Goal: Book appointment/travel/reservation

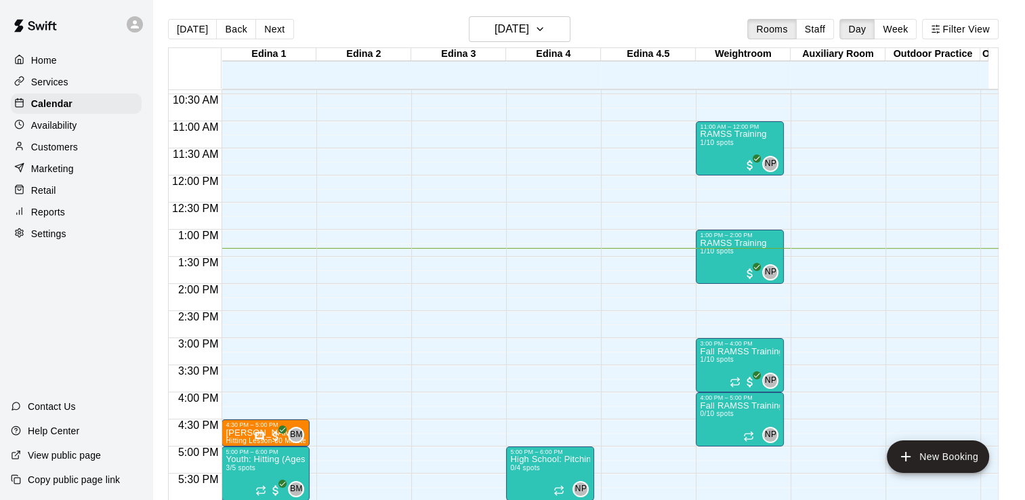
scroll to position [536, 0]
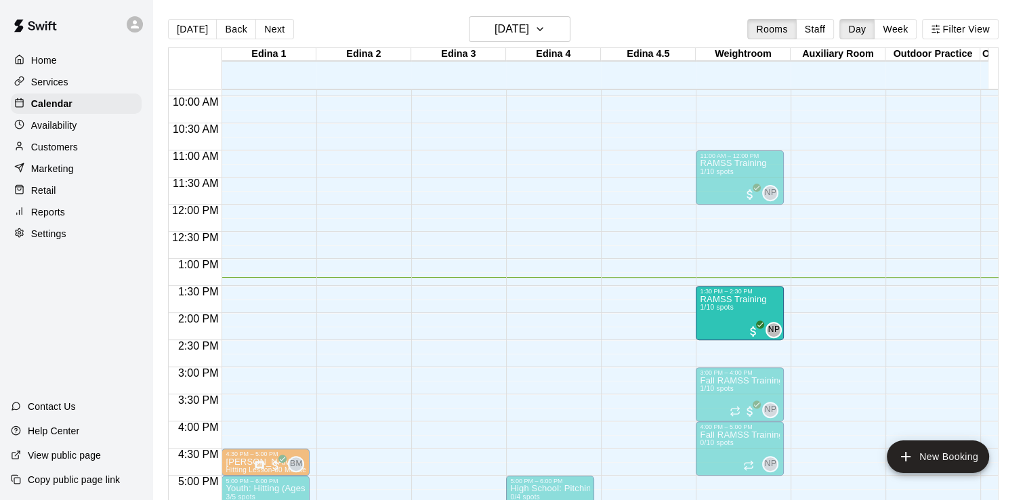
drag, startPoint x: 732, startPoint y: 266, endPoint x: 732, endPoint y: 297, distance: 31.8
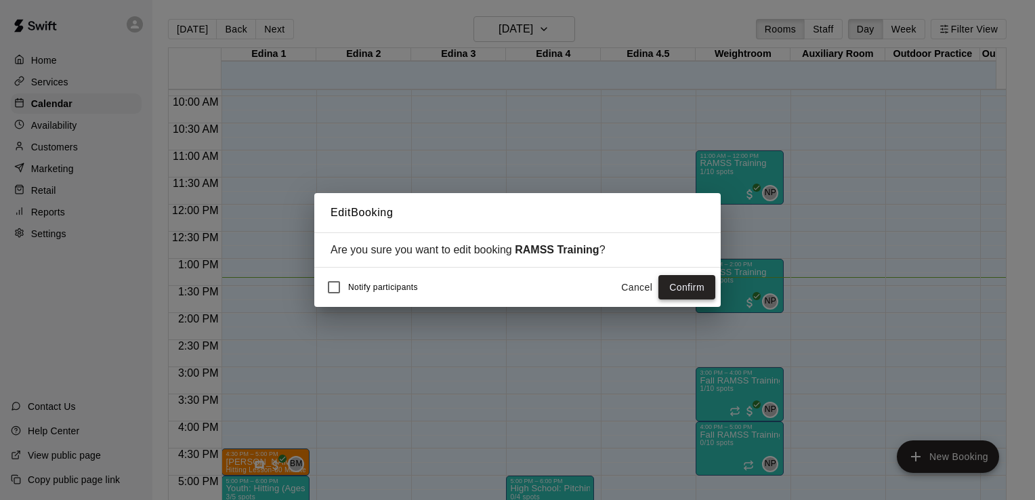
click at [699, 287] on button "Confirm" at bounding box center [687, 287] width 57 height 25
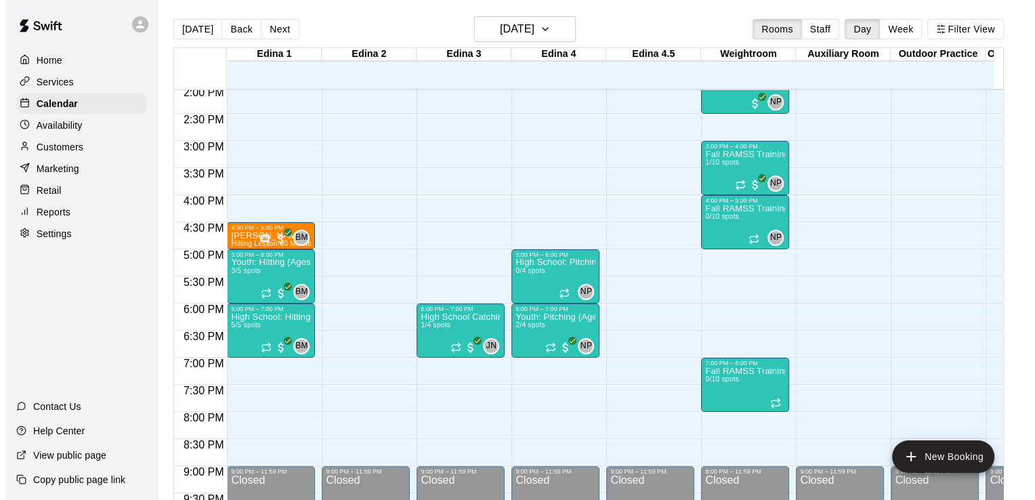
scroll to position [764, 0]
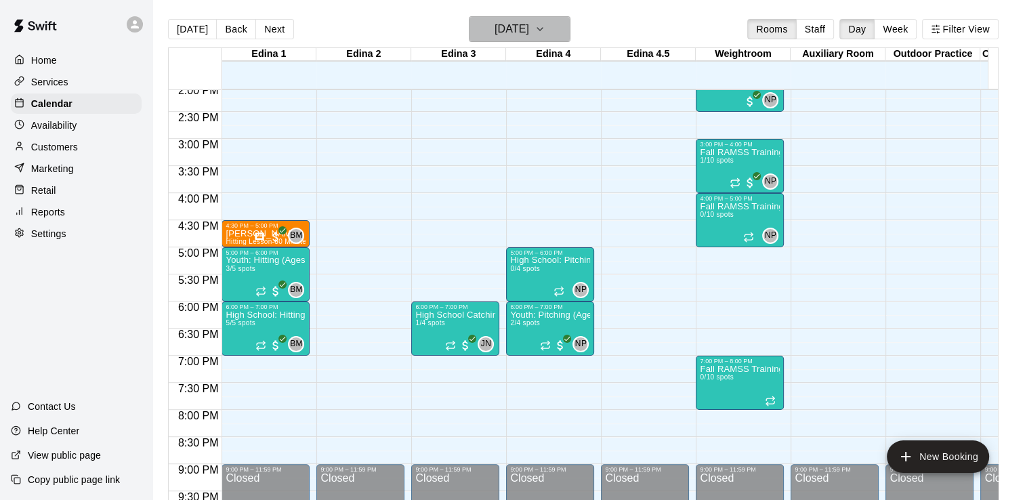
click at [545, 28] on icon "button" at bounding box center [540, 29] width 11 height 16
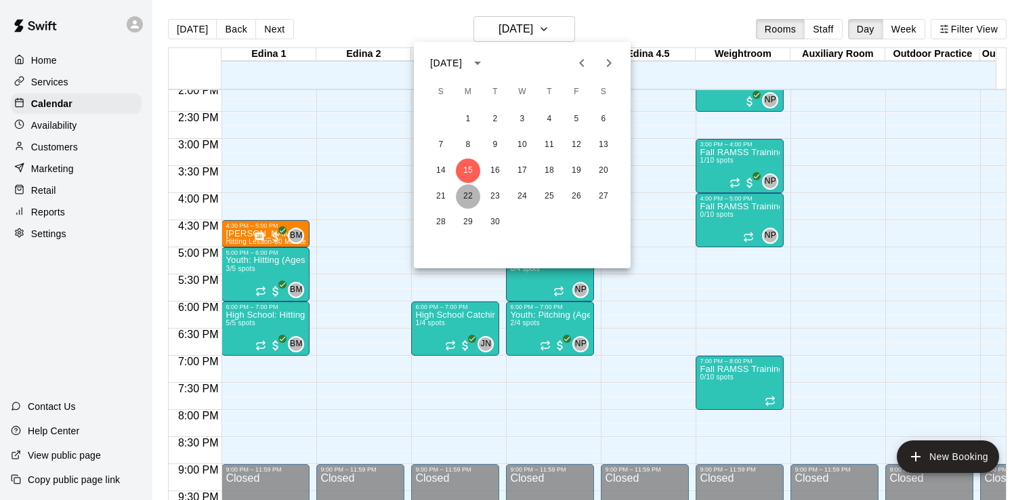
click at [472, 192] on button "22" at bounding box center [468, 196] width 24 height 24
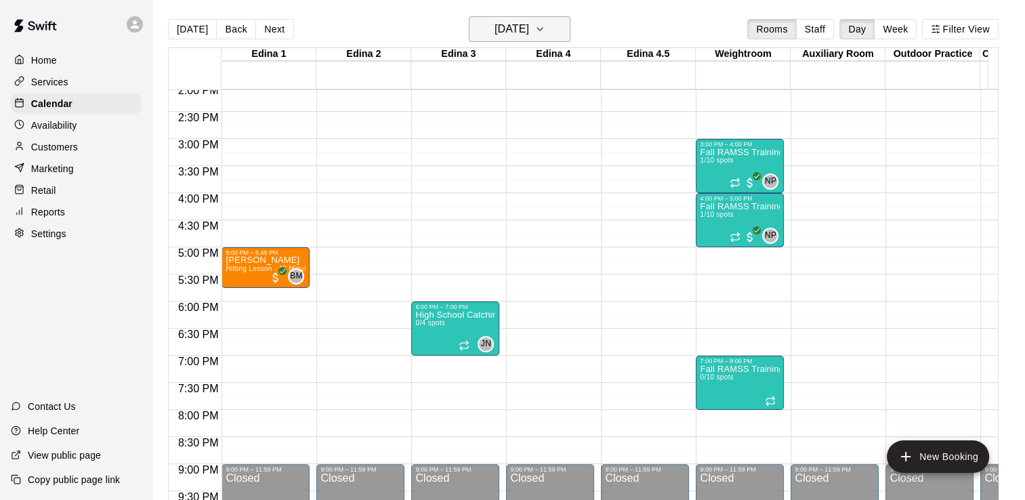
click at [545, 31] on icon "button" at bounding box center [540, 29] width 11 height 16
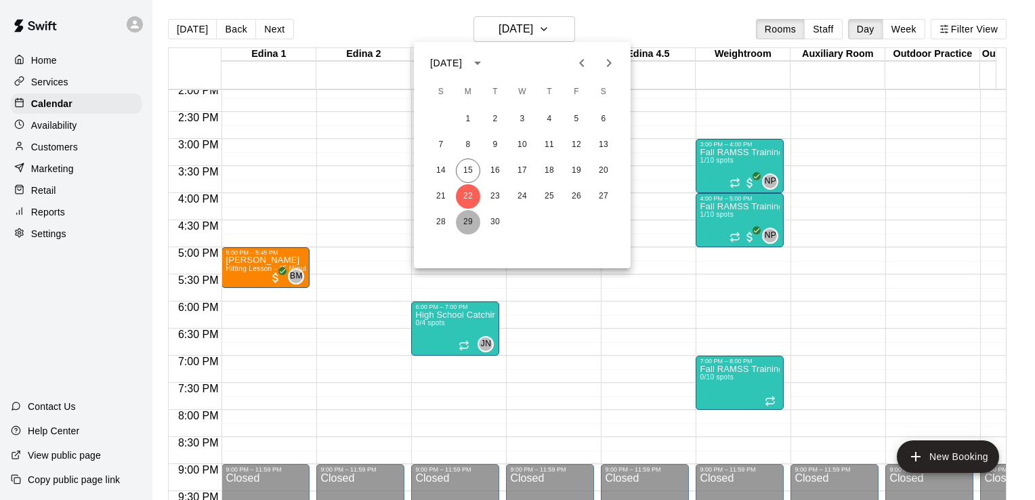
click at [467, 220] on button "29" at bounding box center [468, 222] width 24 height 24
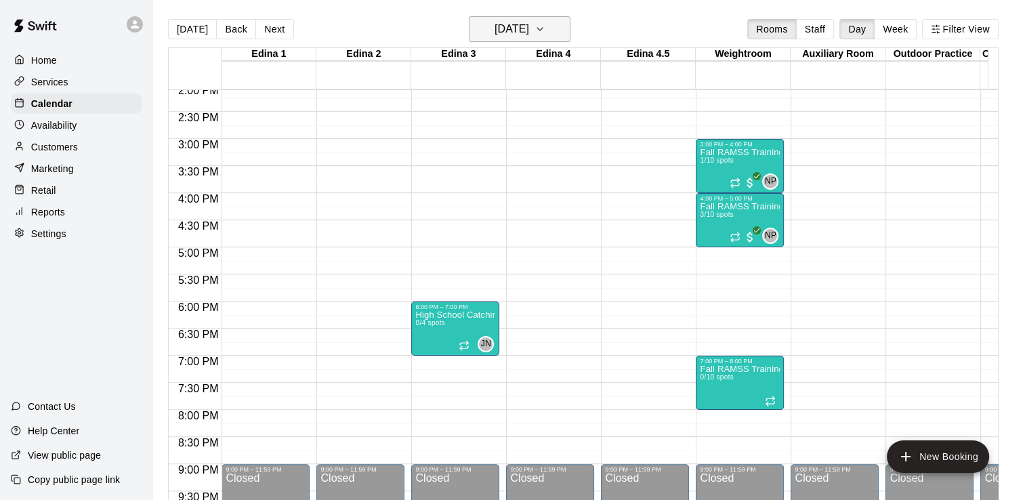
click at [545, 28] on icon "button" at bounding box center [540, 29] width 11 height 16
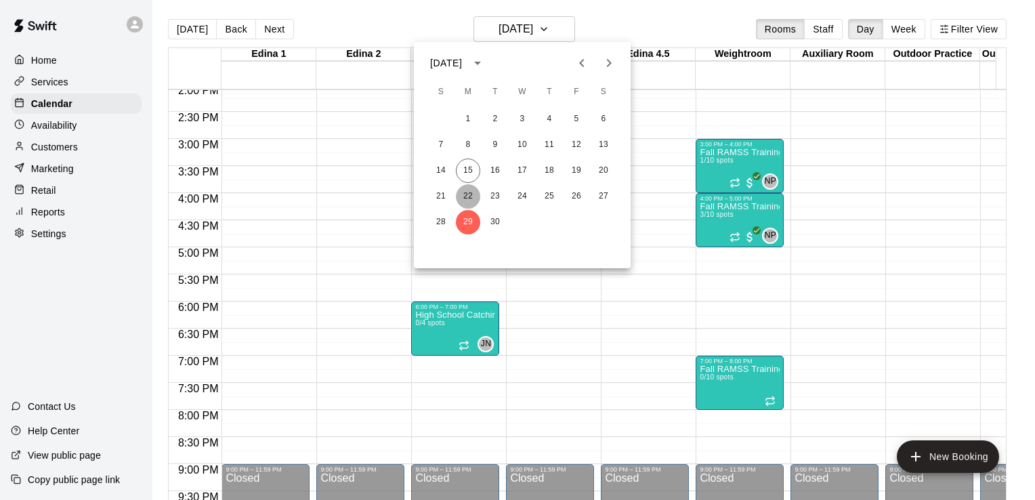
click at [468, 194] on button "22" at bounding box center [468, 196] width 24 height 24
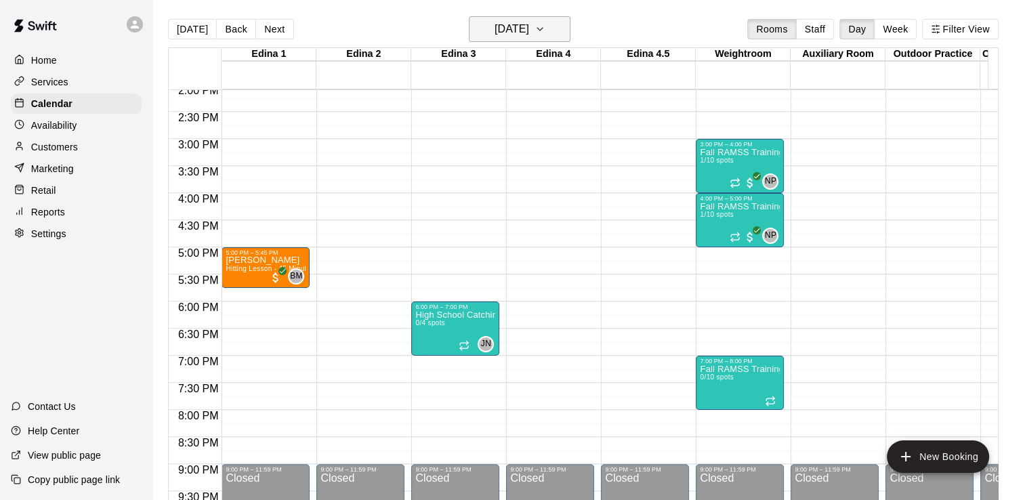
click at [545, 28] on icon "button" at bounding box center [540, 29] width 11 height 16
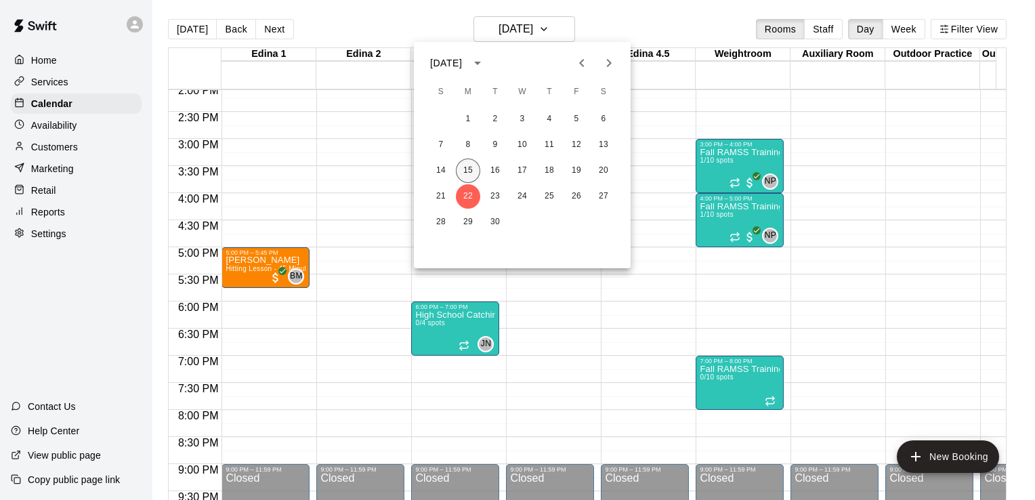
click at [469, 169] on button "15" at bounding box center [468, 171] width 24 height 24
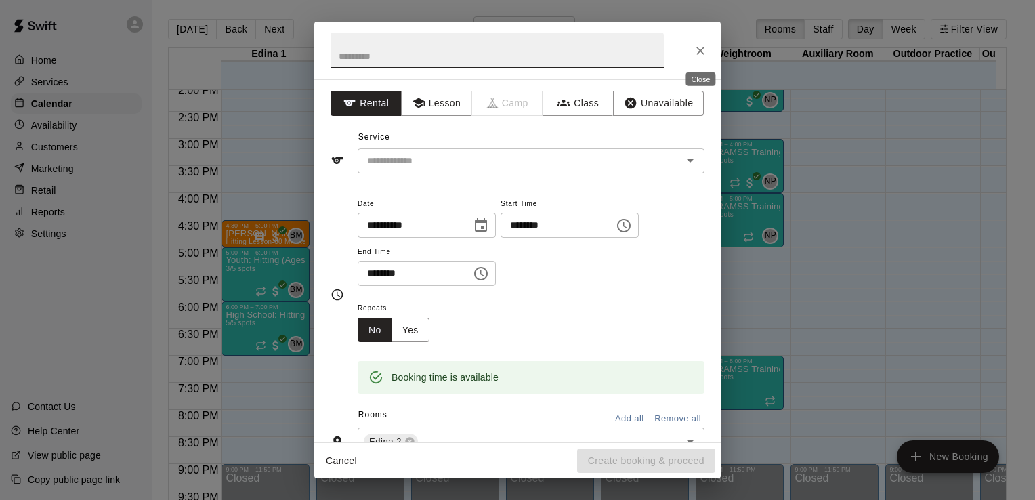
click at [703, 54] on icon "Close" at bounding box center [701, 51] width 14 height 14
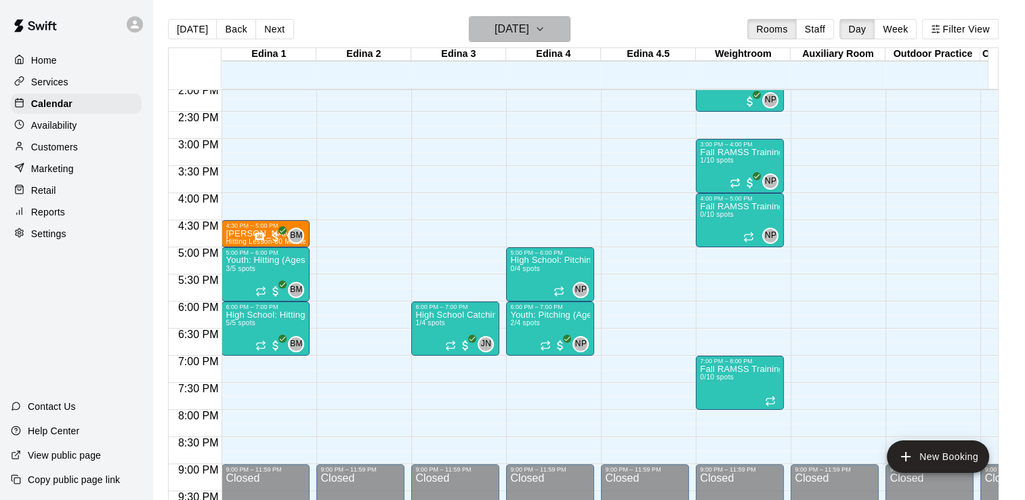
click at [545, 29] on icon "button" at bounding box center [540, 29] width 11 height 16
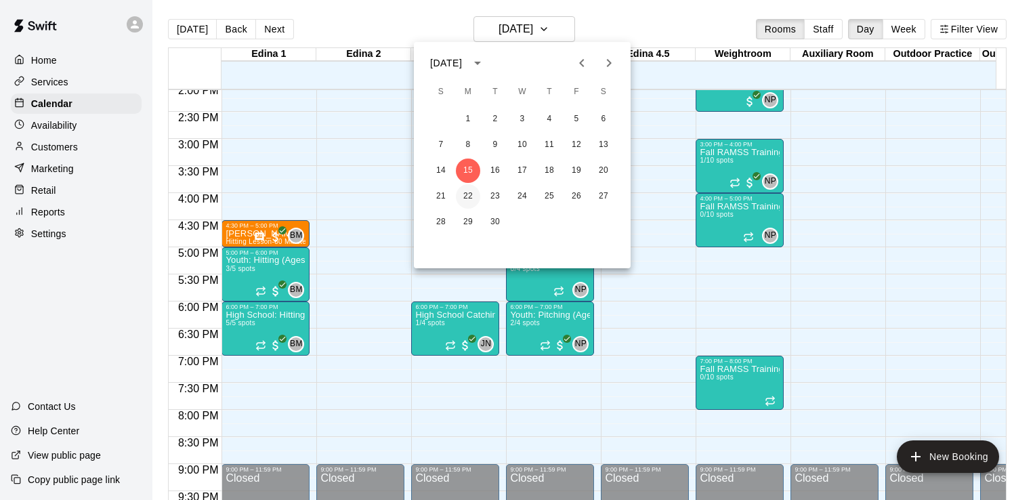
click at [470, 197] on button "22" at bounding box center [468, 196] width 24 height 24
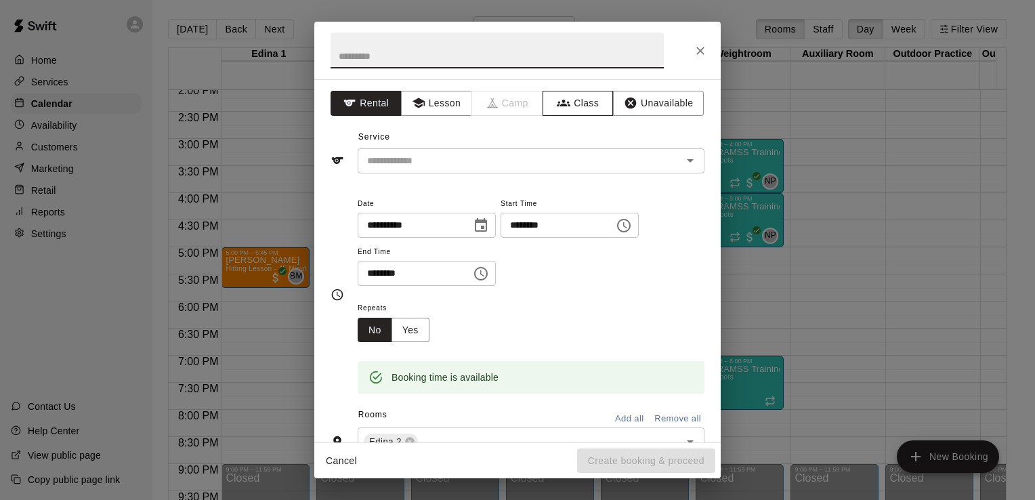
click at [581, 102] on button "Class" at bounding box center [578, 103] width 71 height 25
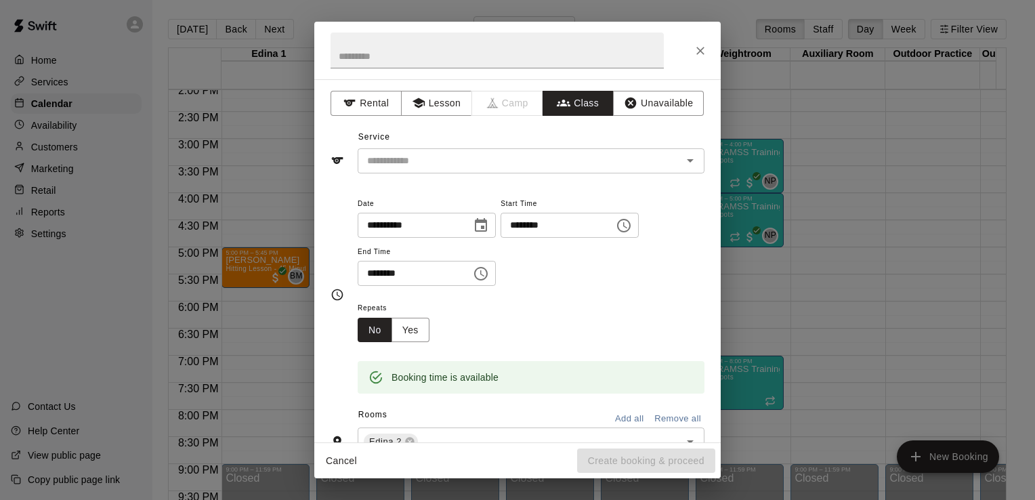
click at [682, 159] on icon "Open" at bounding box center [690, 160] width 16 height 16
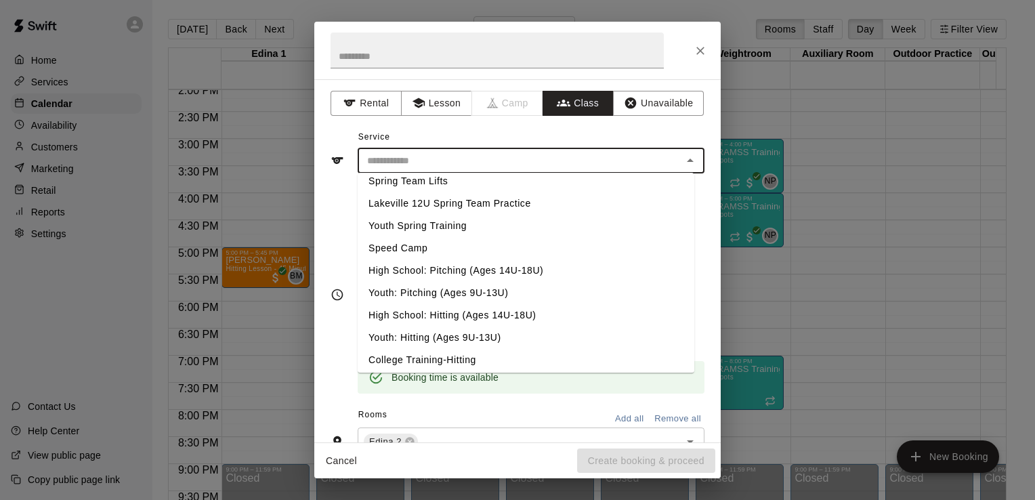
scroll to position [594, 0]
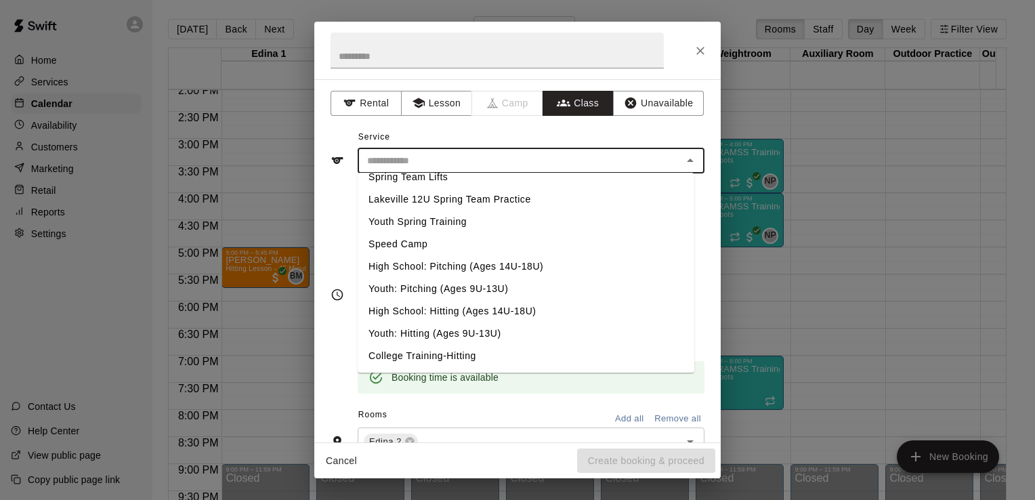
click at [496, 336] on li "Youth: Hitting (Ages 9U-13U)" at bounding box center [526, 334] width 337 height 22
type input "**********"
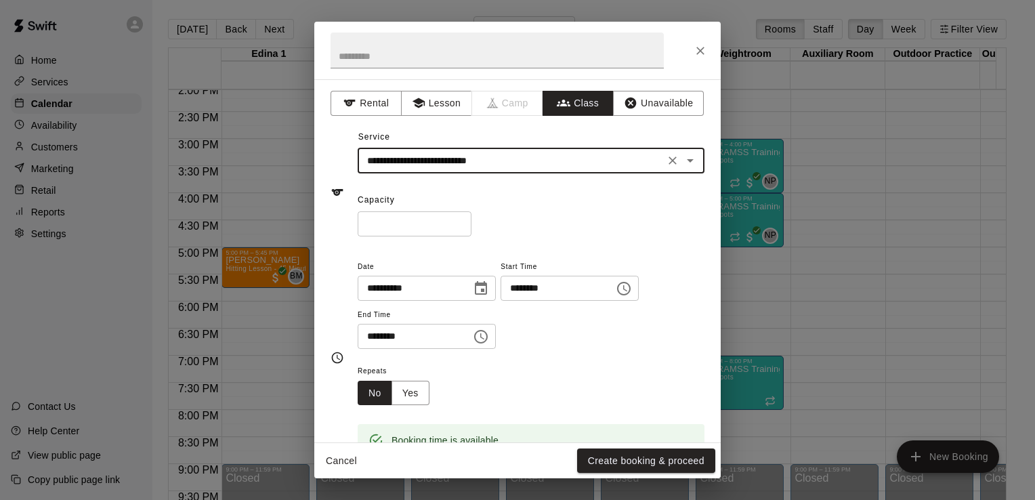
click at [395, 224] on input "*" at bounding box center [415, 223] width 114 height 25
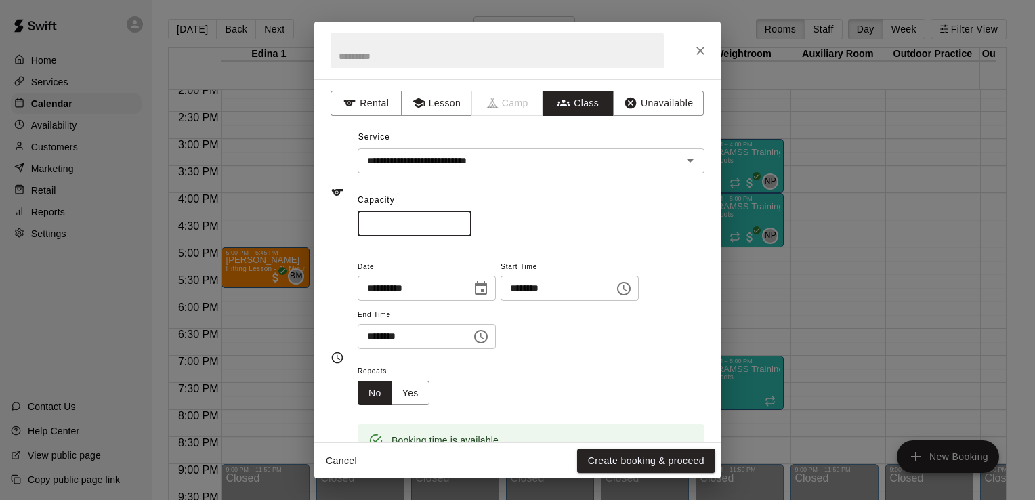
type input "*"
click at [489, 332] on icon "Choose time, selected time is 5:30 PM" at bounding box center [481, 337] width 16 height 16
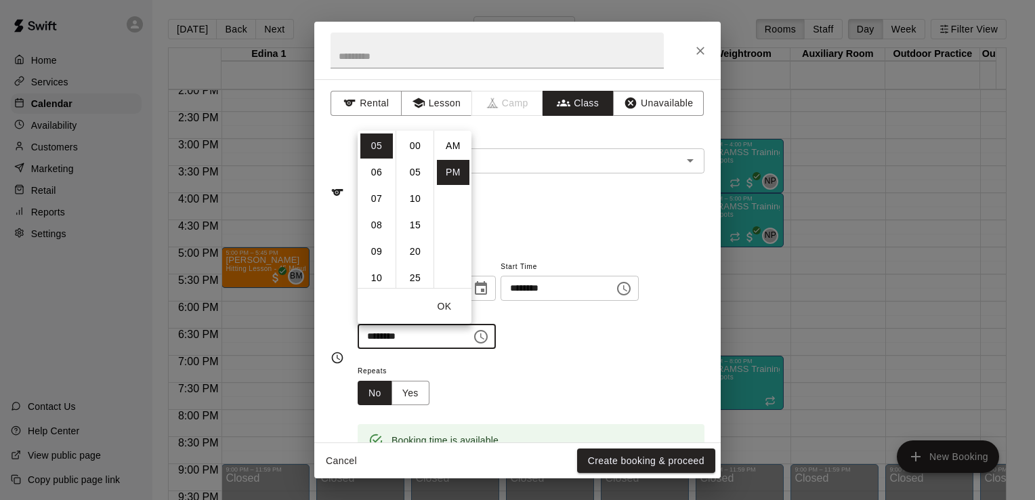
scroll to position [24, 0]
click at [379, 172] on li "06" at bounding box center [376, 172] width 33 height 25
click at [415, 148] on li "00" at bounding box center [415, 145] width 33 height 25
type input "********"
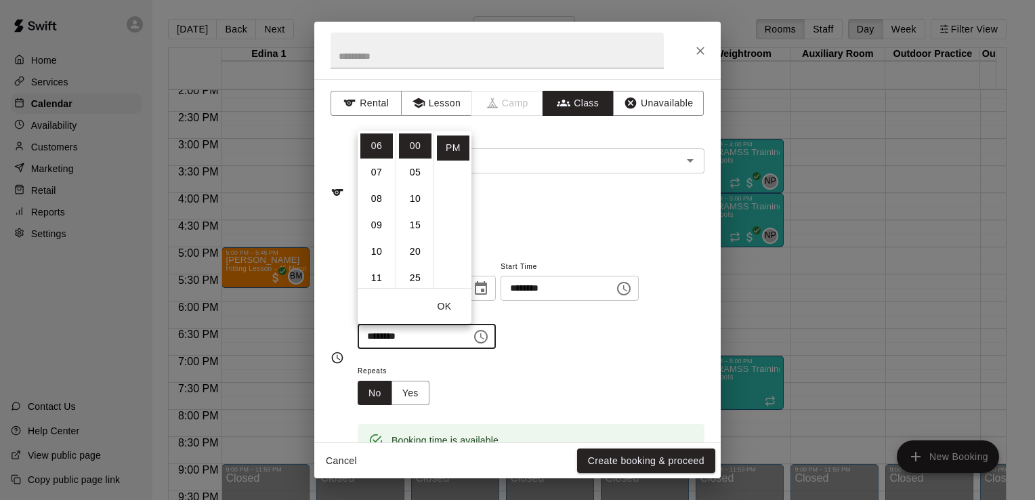
click at [585, 342] on div "**********" at bounding box center [531, 303] width 347 height 91
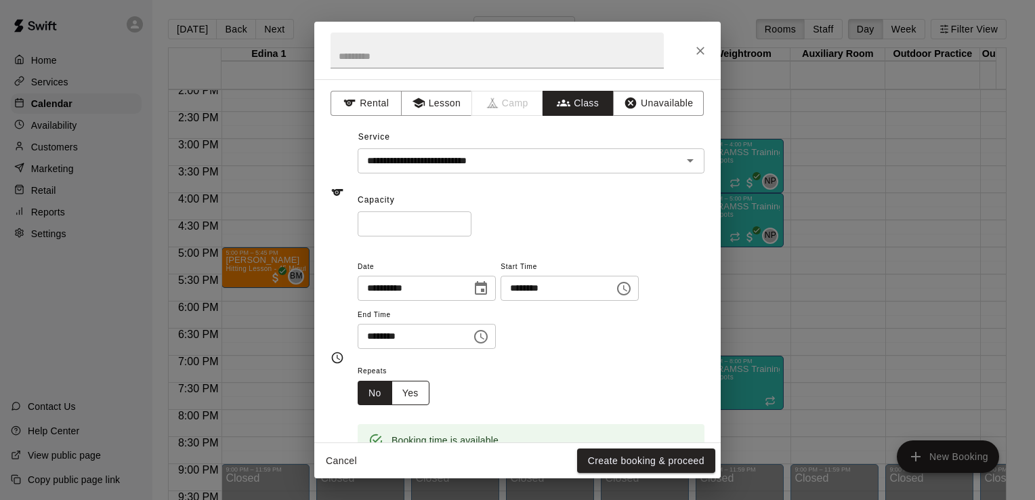
click at [411, 390] on button "Yes" at bounding box center [411, 393] width 38 height 25
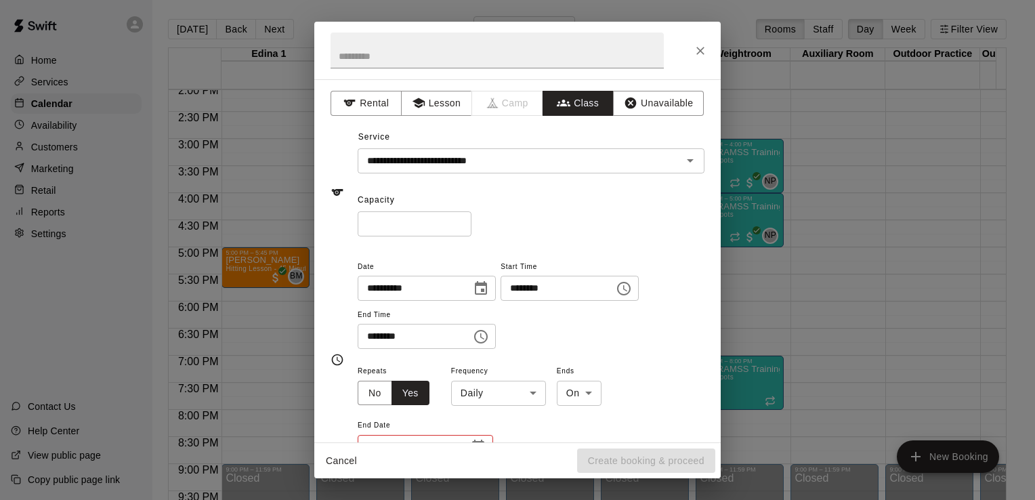
click at [531, 391] on body "Home Services Calendar Availability Customers Marketing Retail Reports Settings…" at bounding box center [517, 261] width 1035 height 522
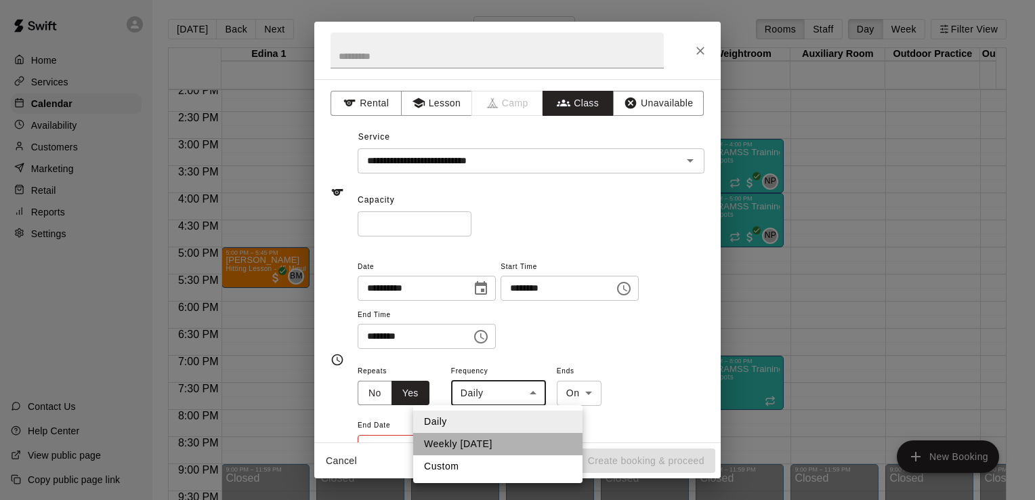
click at [512, 442] on li "Weekly [DATE]" at bounding box center [497, 444] width 169 height 22
type input "******"
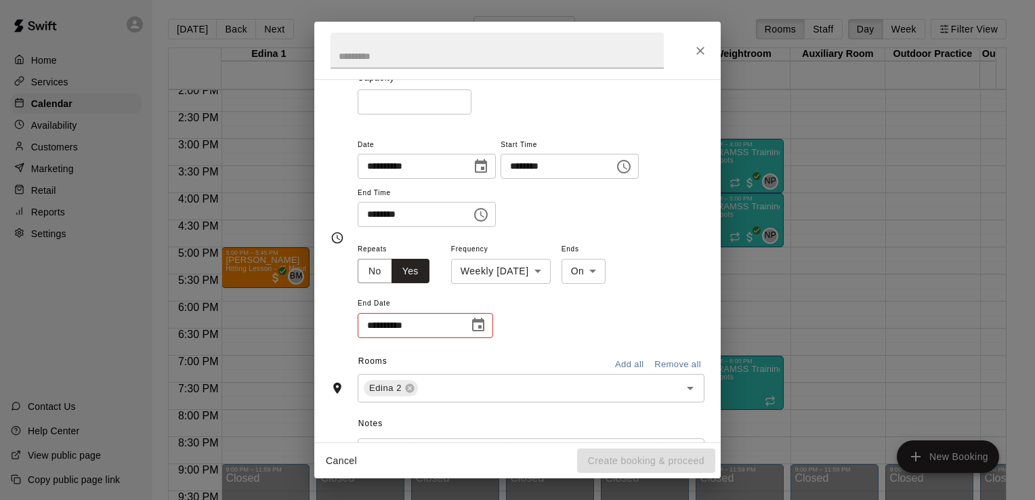
scroll to position [127, 0]
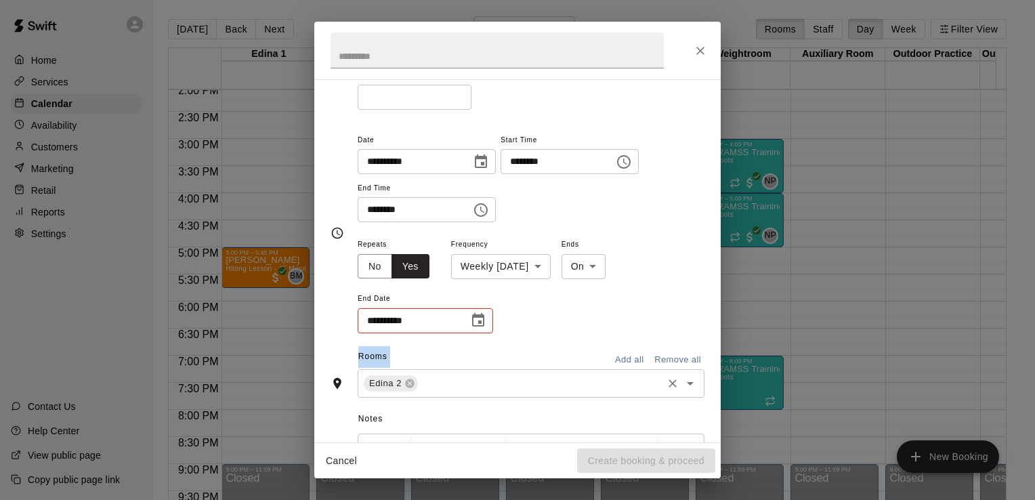
drag, startPoint x: 724, startPoint y: 318, endPoint x: 455, endPoint y: 381, distance: 276.1
click at [455, 381] on div "**********" at bounding box center [517, 250] width 1035 height 500
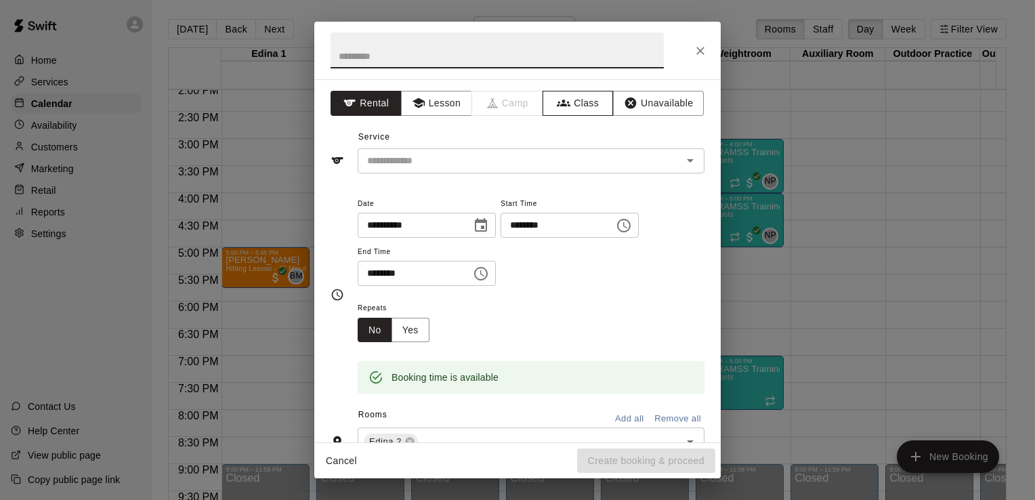
click at [579, 96] on button "Class" at bounding box center [578, 103] width 71 height 25
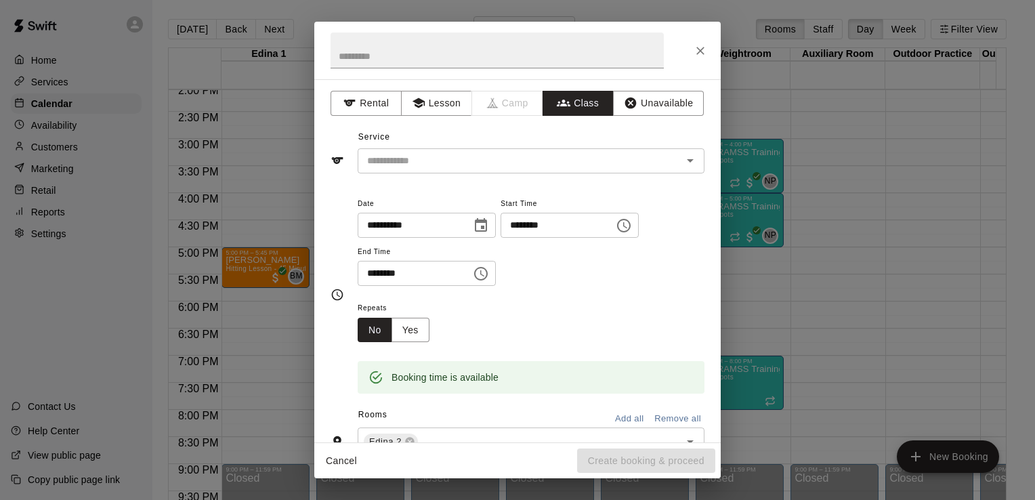
click at [686, 159] on icon "Open" at bounding box center [690, 160] width 16 height 16
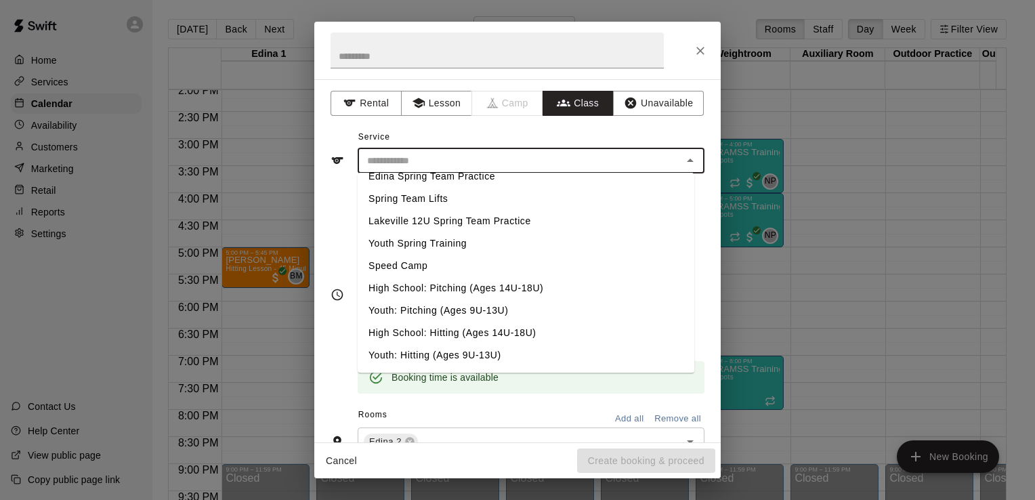
scroll to position [577, 0]
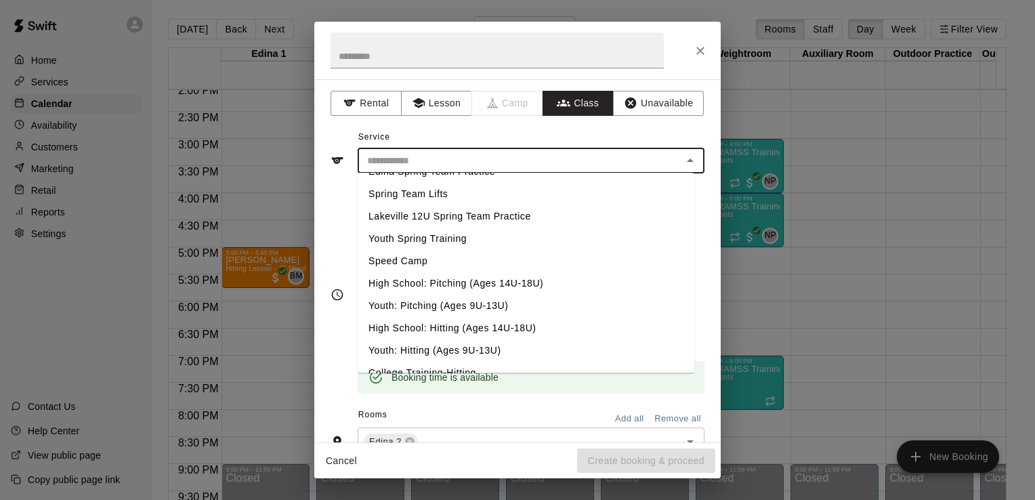
click at [436, 351] on li "Youth: Hitting (Ages 9U-13U)" at bounding box center [526, 350] width 337 height 22
type input "**********"
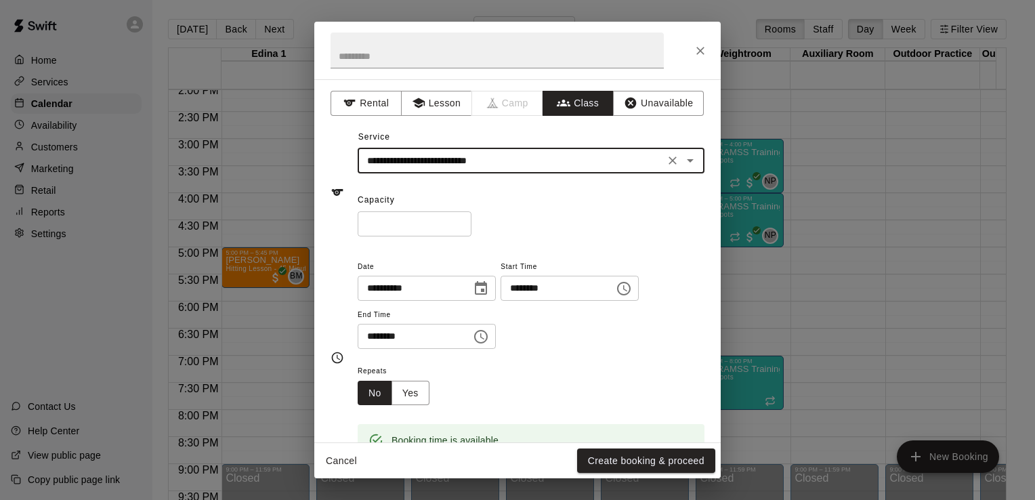
click at [489, 336] on icon "Choose time, selected time is 5:30 PM" at bounding box center [481, 337] width 16 height 16
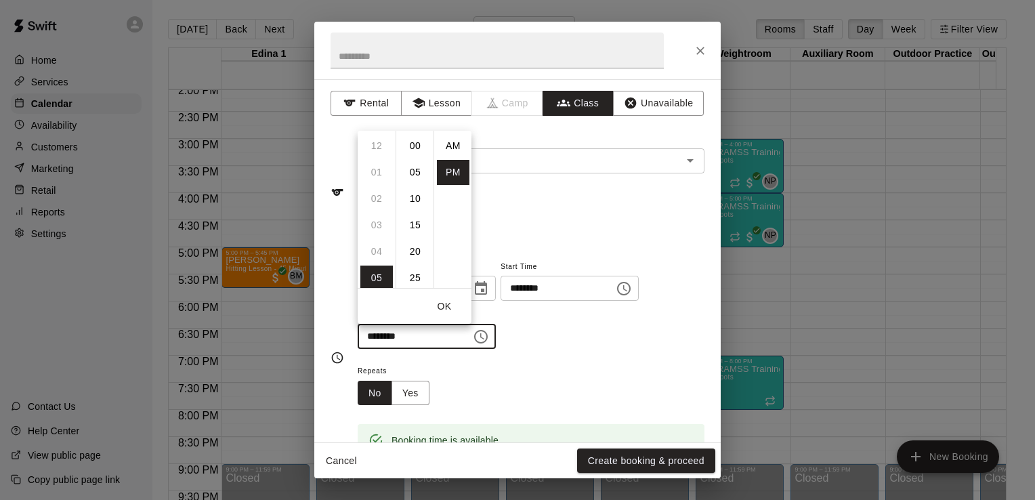
scroll to position [24, 0]
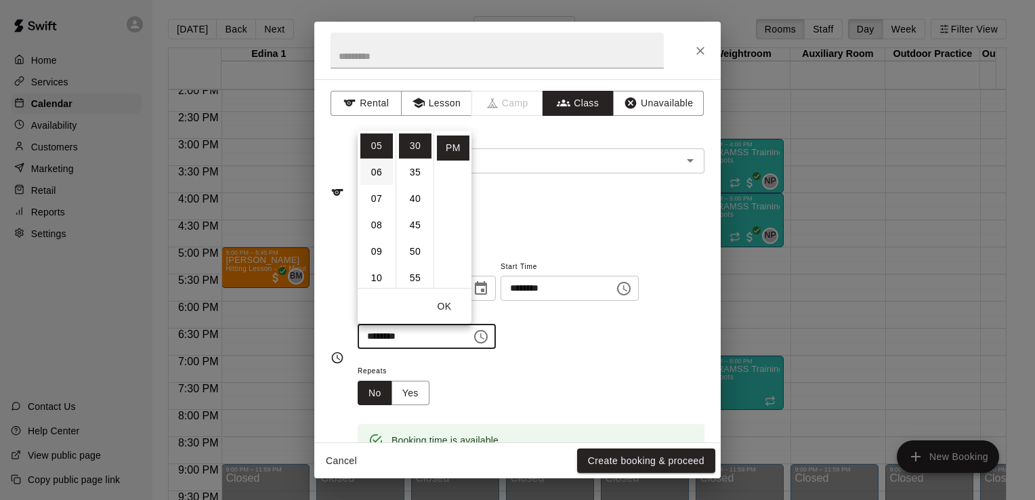
click at [377, 171] on li "06" at bounding box center [376, 172] width 33 height 25
click at [414, 145] on li "00" at bounding box center [415, 145] width 33 height 25
type input "********"
click at [570, 370] on div "Repeats No Yes" at bounding box center [531, 384] width 347 height 43
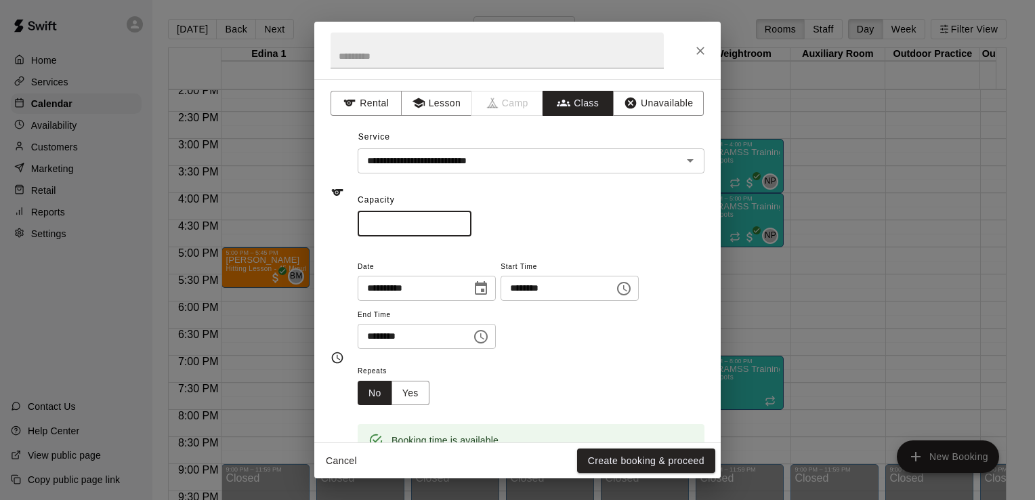
click at [395, 221] on input "*" at bounding box center [415, 223] width 114 height 25
type input "*"
click at [415, 396] on button "Yes" at bounding box center [411, 393] width 38 height 25
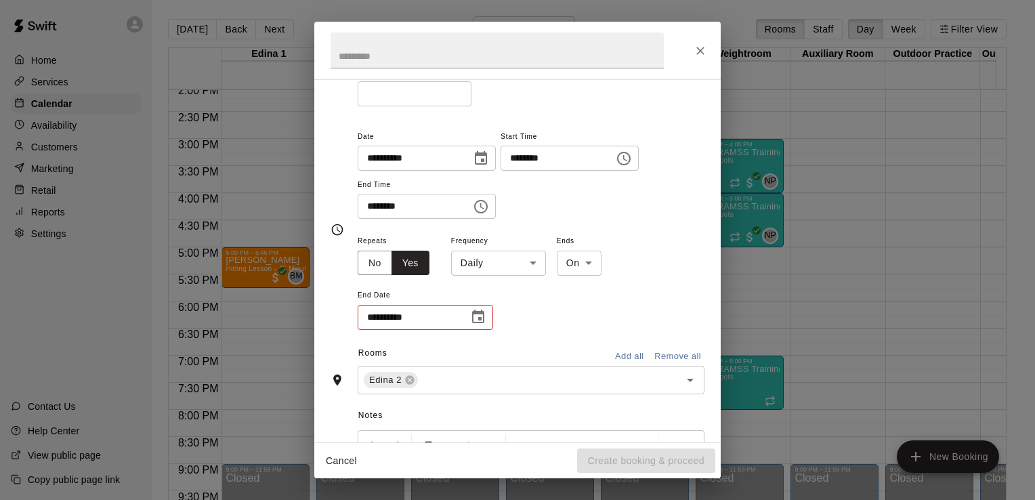
scroll to position [132, 0]
click at [535, 262] on body "Home Services Calendar Availability Customers Marketing Retail Reports Settings…" at bounding box center [517, 261] width 1035 height 522
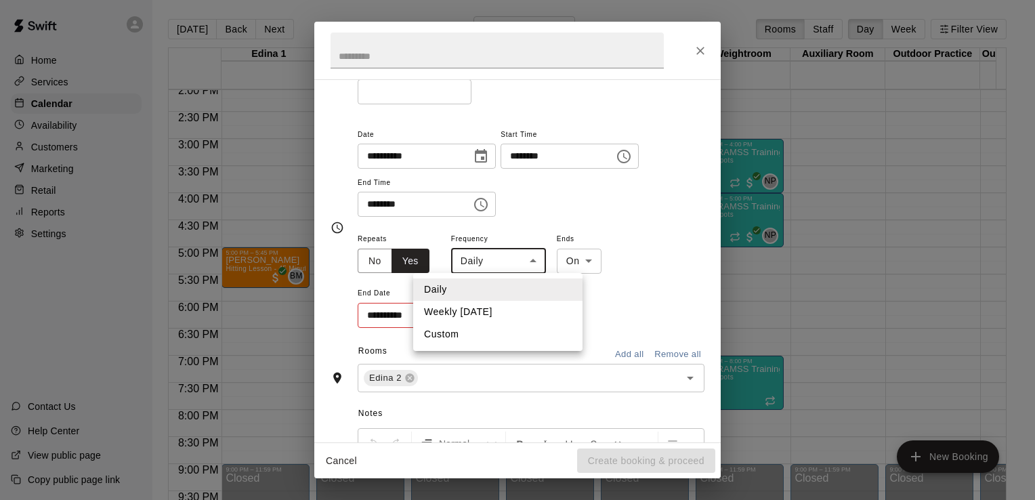
click at [510, 311] on li "Weekly [DATE]" at bounding box center [497, 312] width 169 height 22
type input "******"
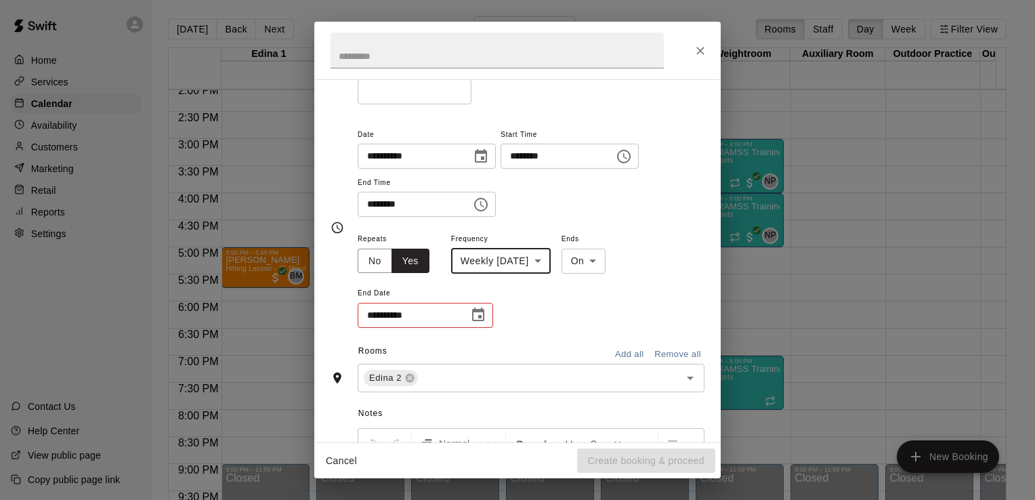
click at [480, 316] on icon "Choose date" at bounding box center [478, 315] width 12 height 14
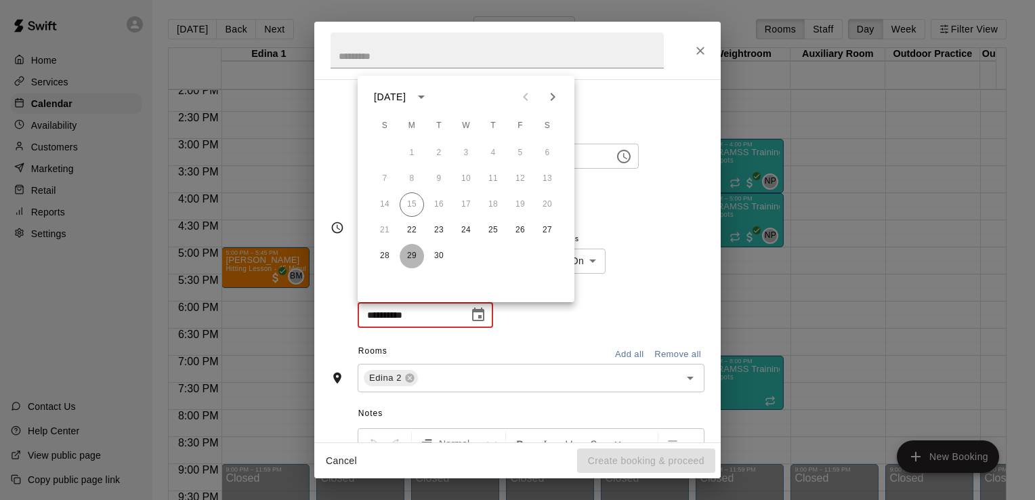
click at [412, 256] on button "29" at bounding box center [412, 256] width 24 height 24
type input "**********"
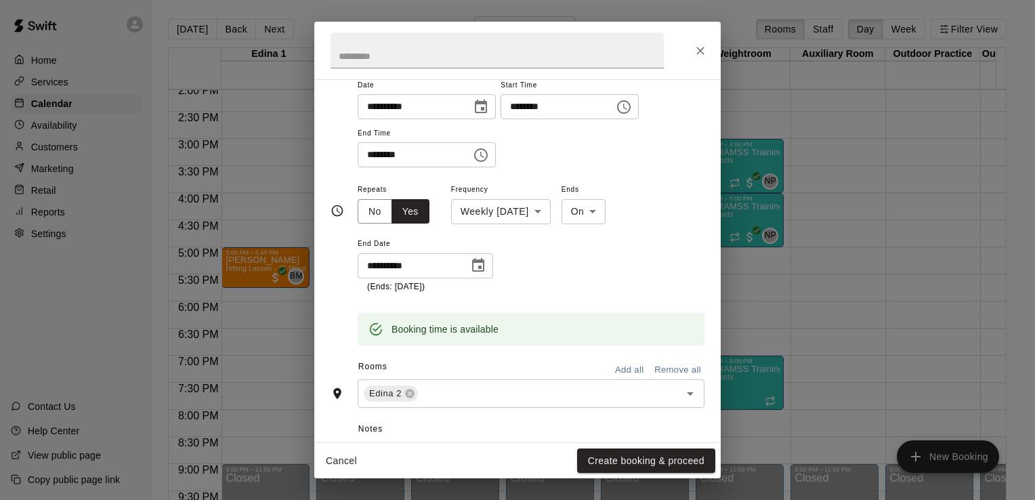
scroll to position [182, 0]
click at [634, 461] on button "Create booking & proceed" at bounding box center [646, 461] width 138 height 25
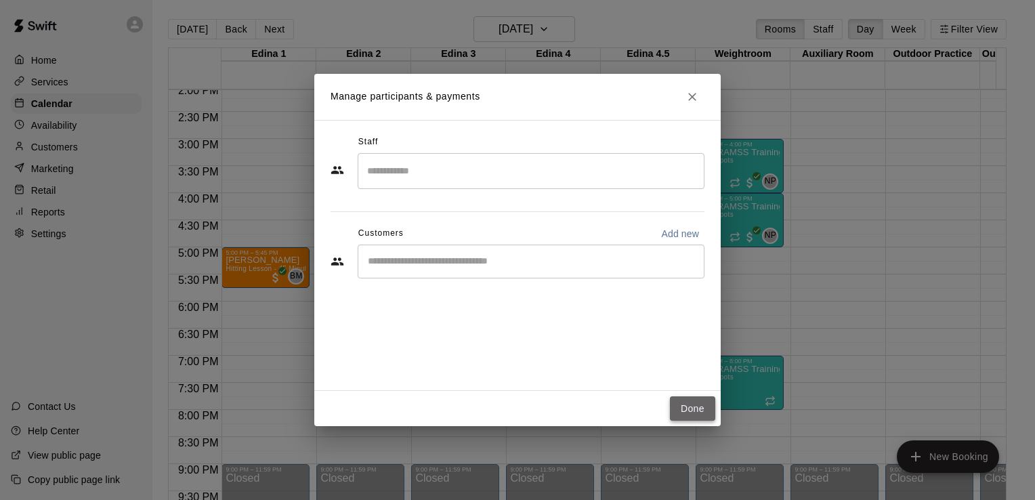
click at [699, 406] on button "Done" at bounding box center [692, 408] width 45 height 25
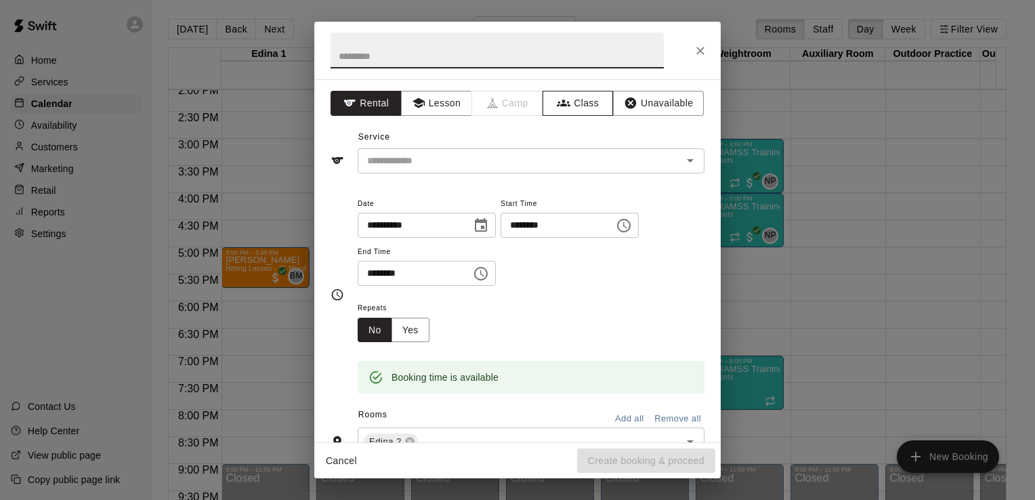
click at [587, 104] on button "Class" at bounding box center [578, 103] width 71 height 25
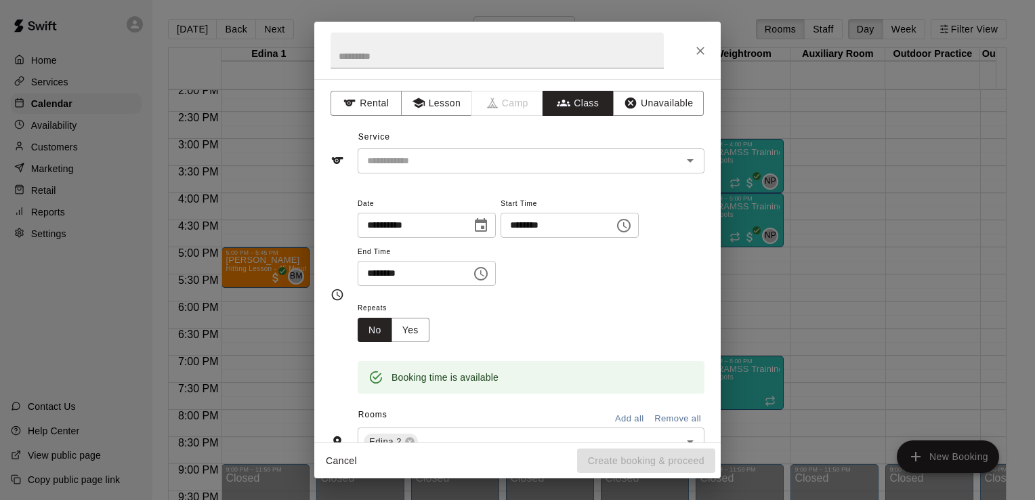
click at [685, 159] on icon "Open" at bounding box center [690, 160] width 16 height 16
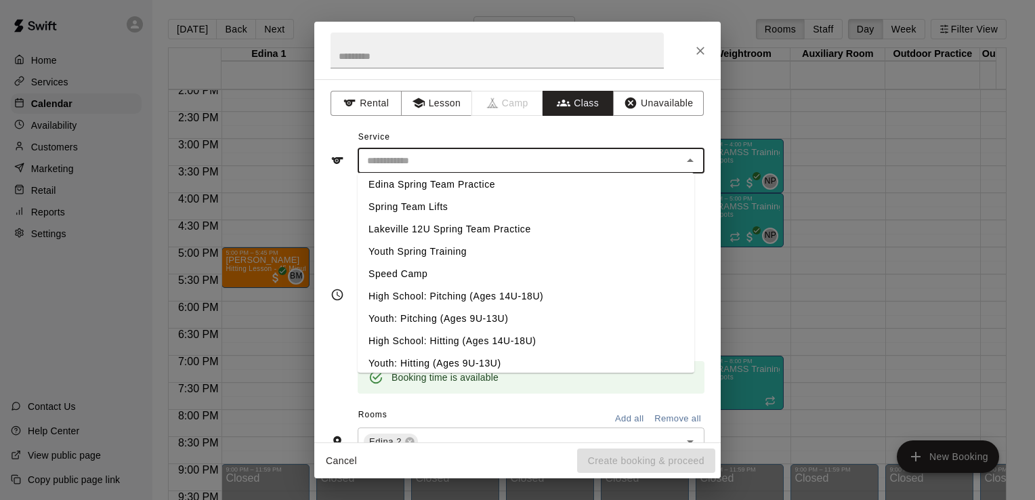
scroll to position [566, 0]
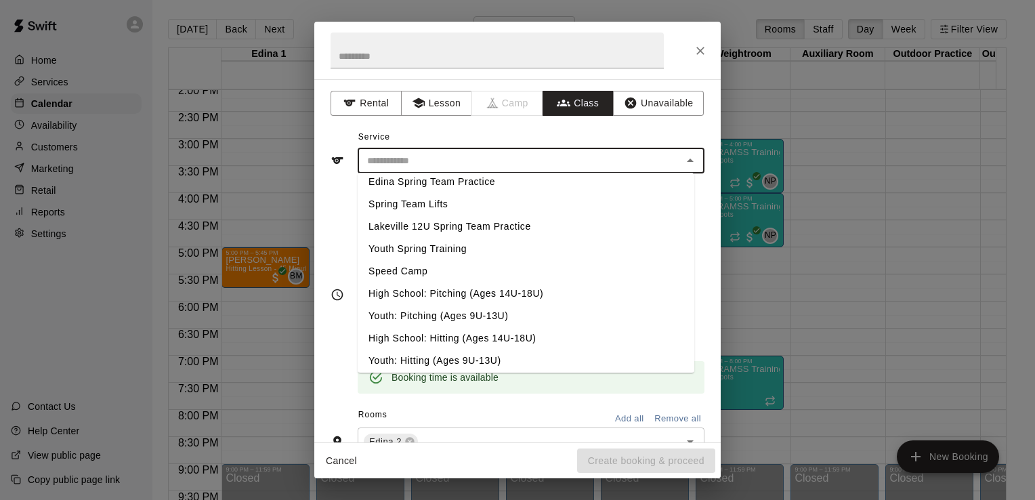
click at [534, 338] on li "High School: Hitting (Ages 14U-18U)" at bounding box center [526, 338] width 337 height 22
type input "**********"
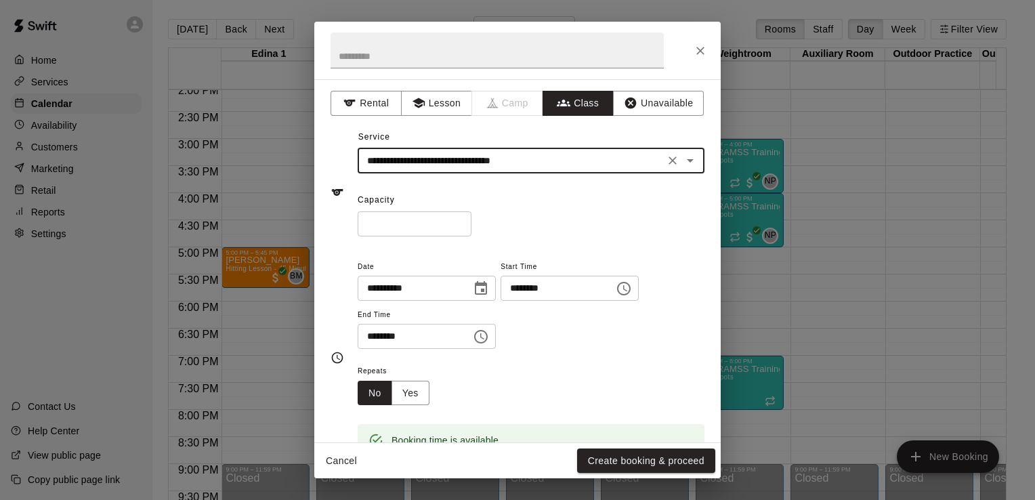
click at [418, 228] on input "*" at bounding box center [415, 223] width 114 height 25
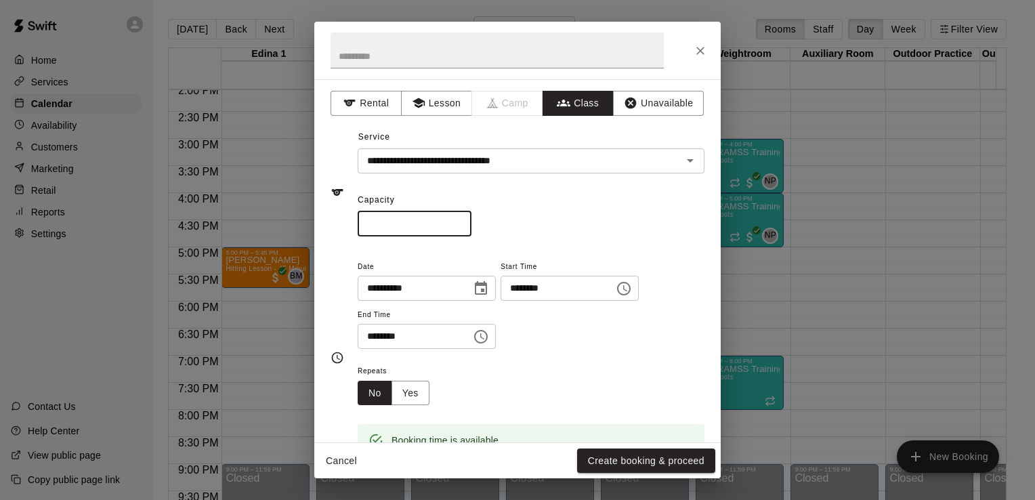
type input "*"
click at [489, 337] on icon "Choose time, selected time is 6:30 PM" at bounding box center [481, 337] width 16 height 16
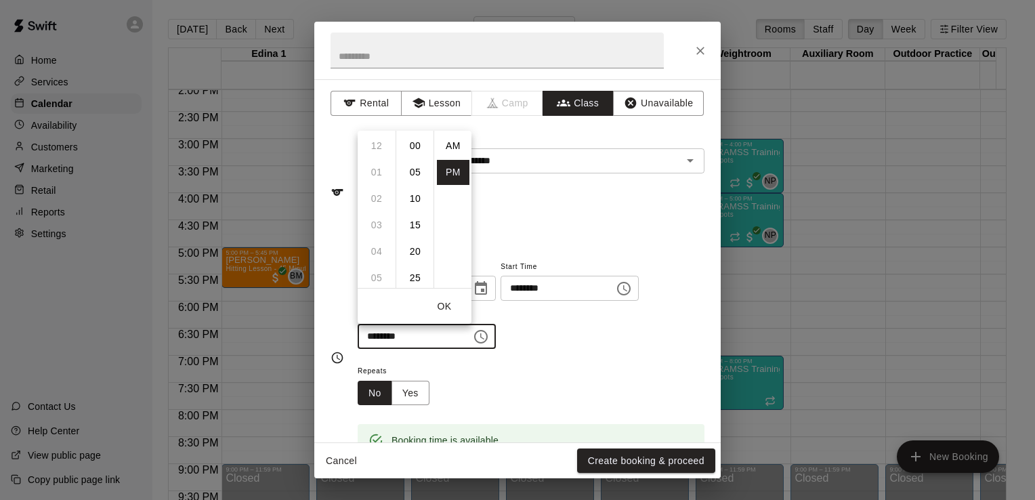
scroll to position [24, 0]
click at [381, 174] on li "07" at bounding box center [376, 172] width 33 height 25
click at [417, 145] on li "00" at bounding box center [415, 145] width 33 height 25
type input "********"
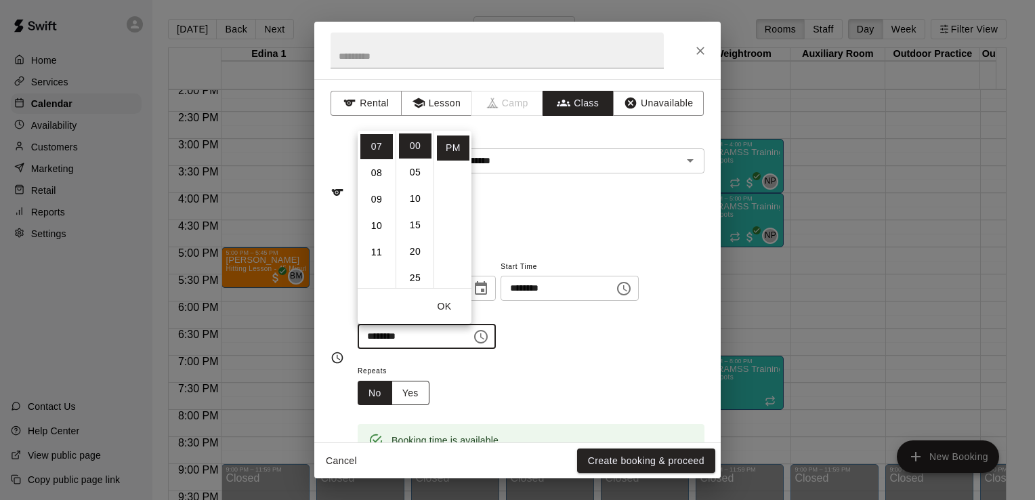
click at [411, 398] on button "Yes" at bounding box center [411, 393] width 38 height 25
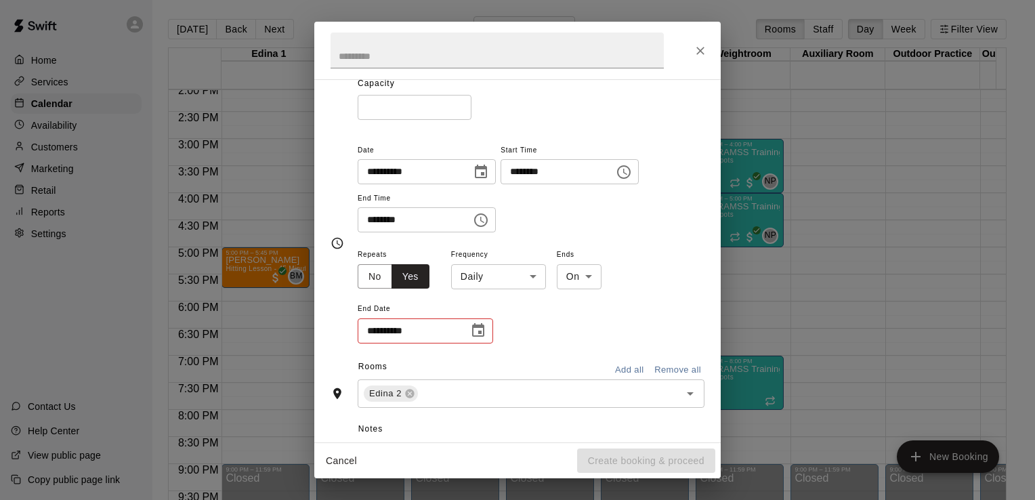
scroll to position [119, 0]
click at [533, 273] on body "Home Services Calendar Availability Customers Marketing Retail Reports Settings…" at bounding box center [517, 261] width 1035 height 522
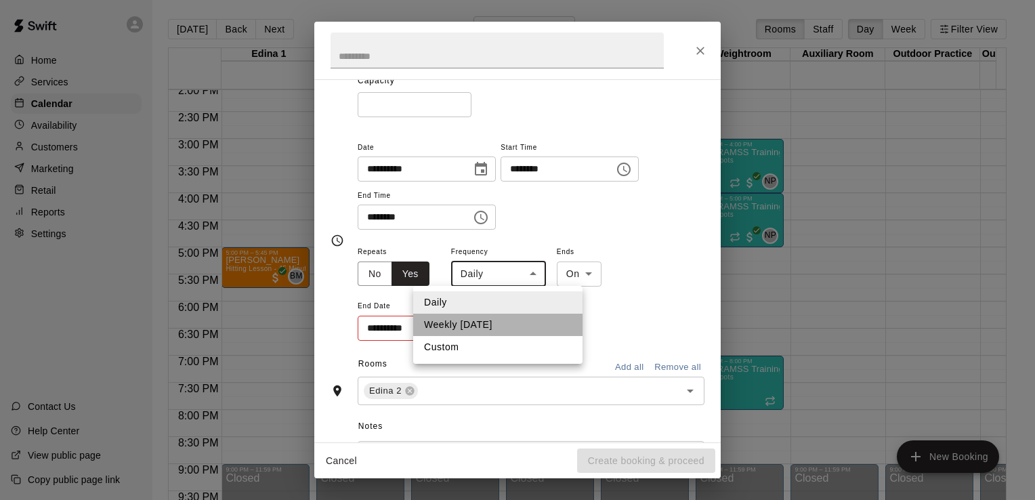
click at [492, 324] on li "Weekly [DATE]" at bounding box center [497, 325] width 169 height 22
type input "******"
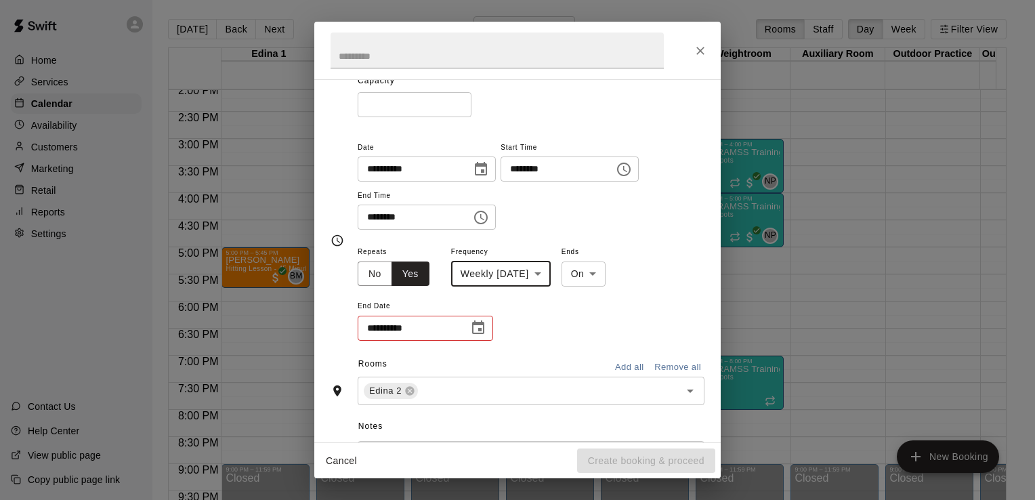
click at [478, 329] on icon "Choose date" at bounding box center [478, 328] width 16 height 16
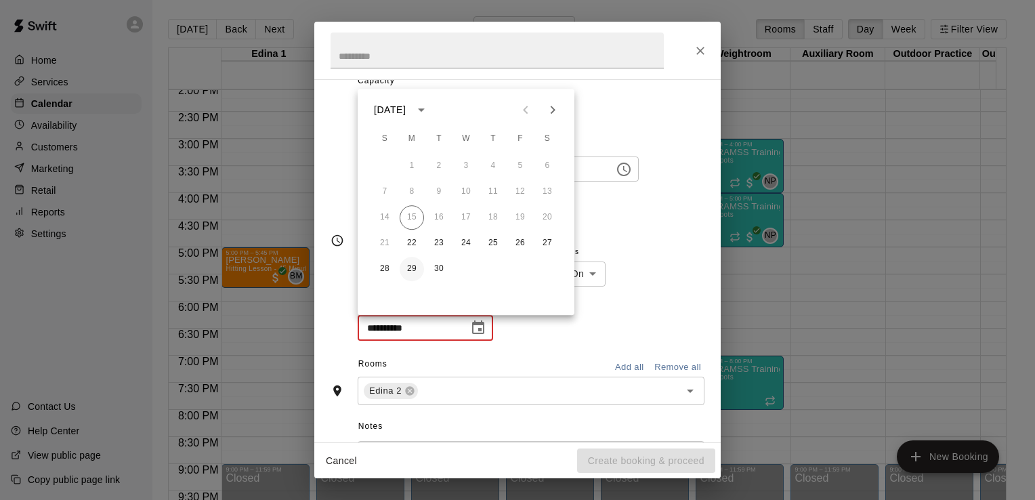
click at [413, 270] on button "29" at bounding box center [412, 269] width 24 height 24
type input "**********"
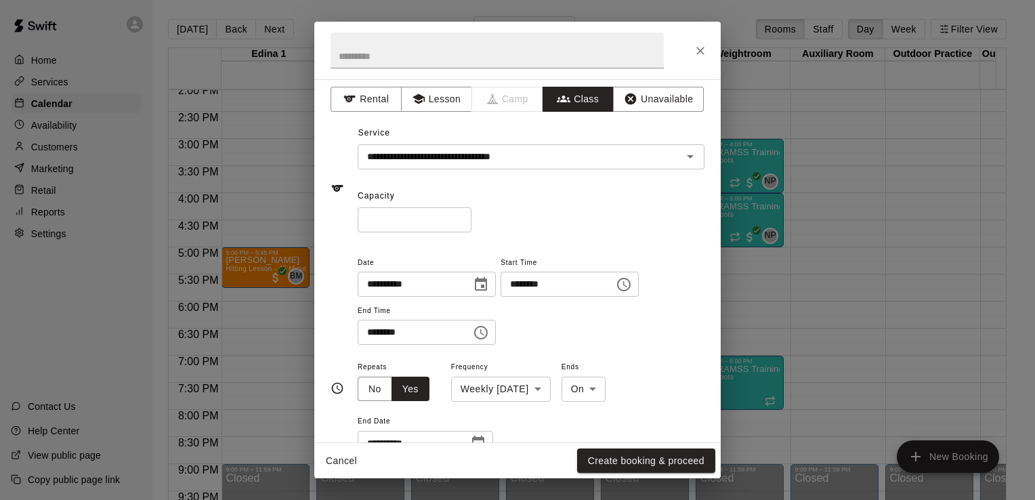
scroll to position [0, 0]
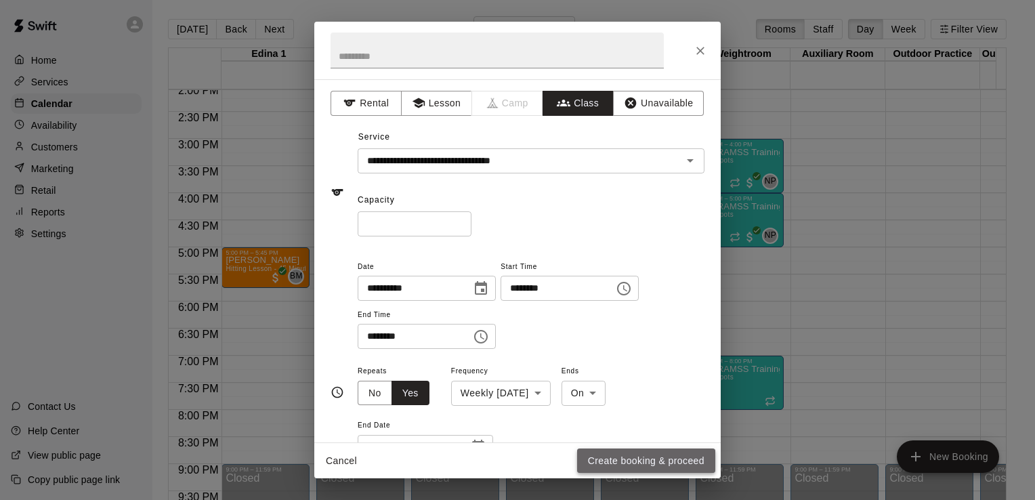
click at [664, 465] on button "Create booking & proceed" at bounding box center [646, 461] width 138 height 25
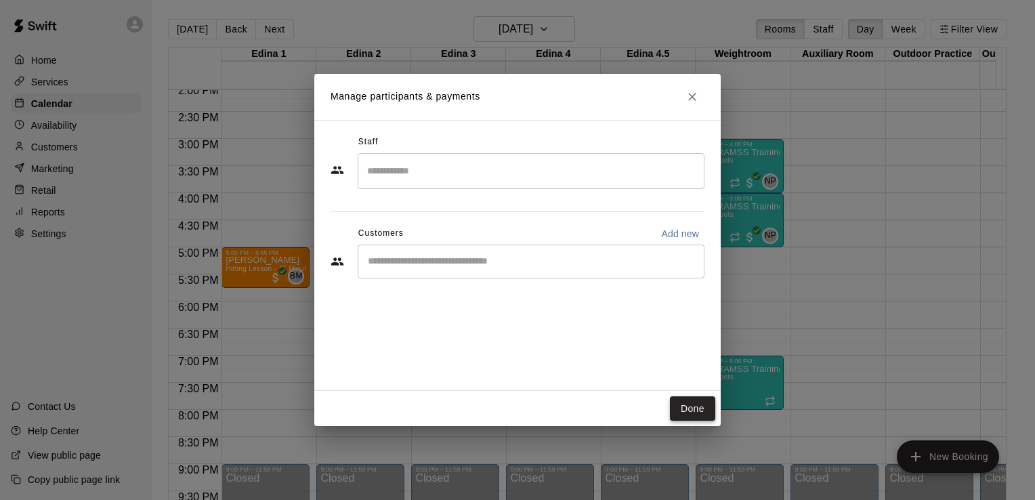
click at [690, 412] on button "Done" at bounding box center [692, 408] width 45 height 25
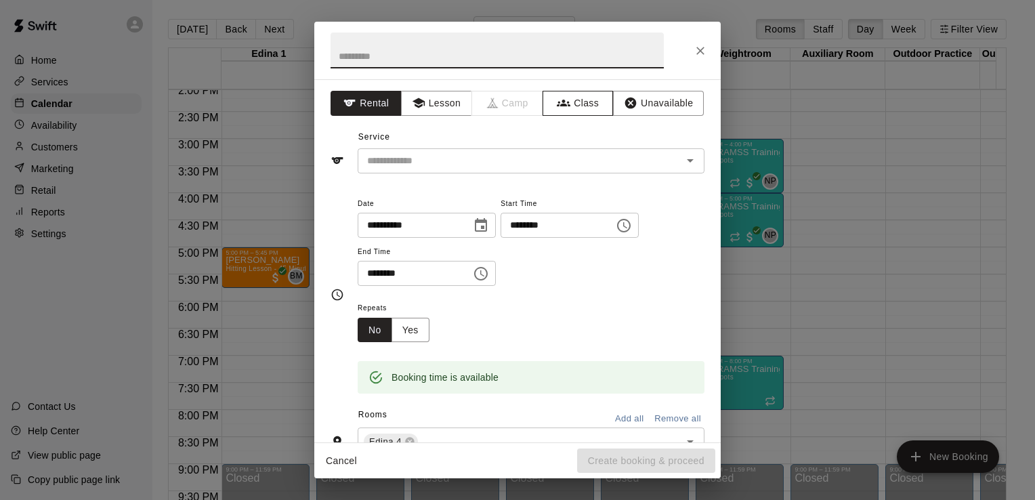
click at [574, 107] on button "Class" at bounding box center [578, 103] width 71 height 25
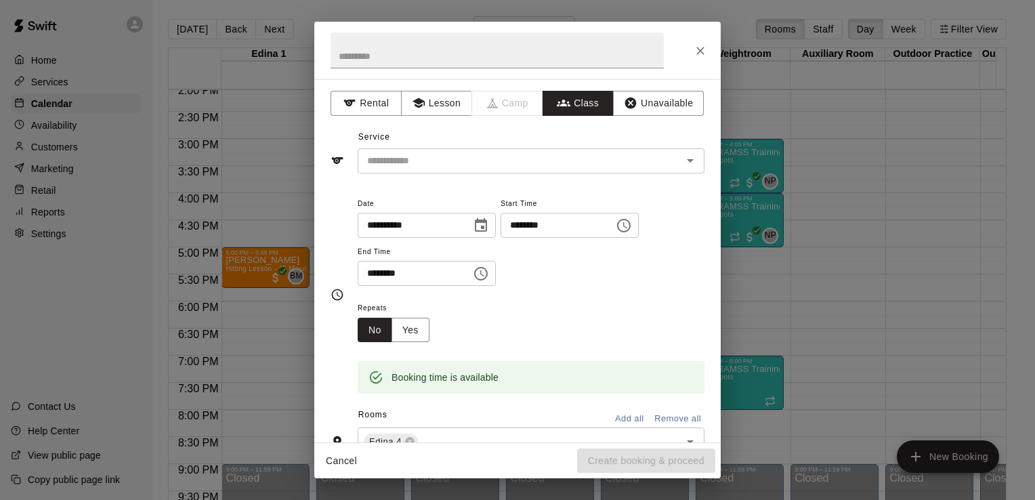
click at [682, 161] on icon "Open" at bounding box center [690, 160] width 16 height 16
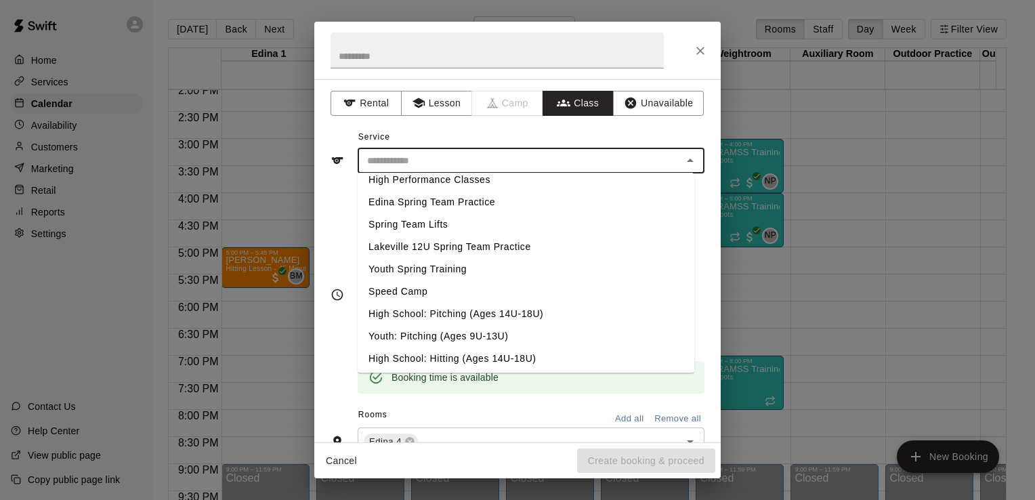
scroll to position [554, 0]
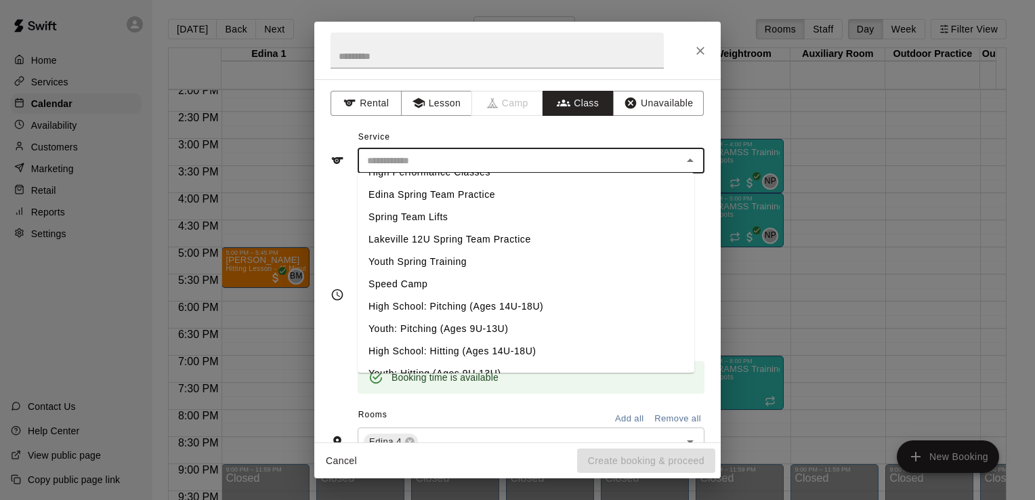
click at [453, 309] on li "High School: Pitching (Ages 14U-18U)" at bounding box center [526, 306] width 337 height 22
type input "**********"
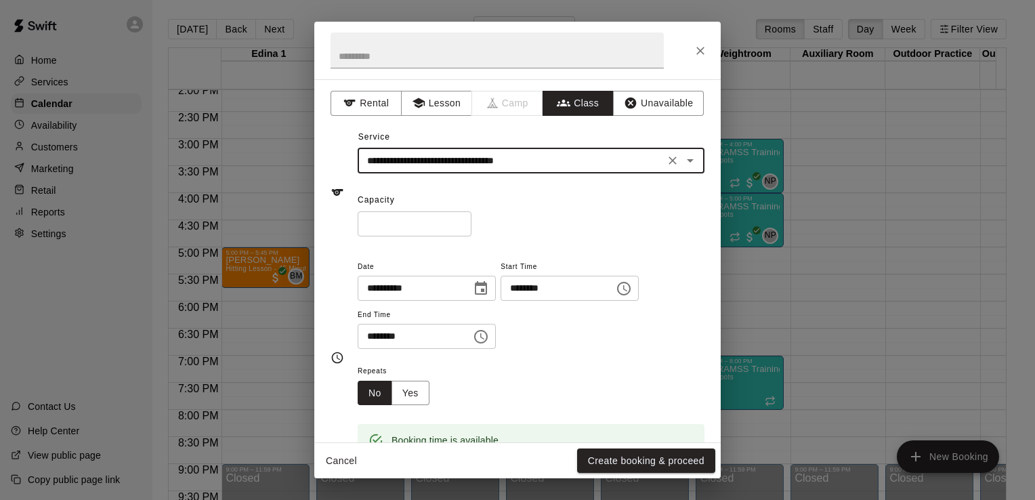
click at [417, 220] on input "*" at bounding box center [415, 223] width 114 height 25
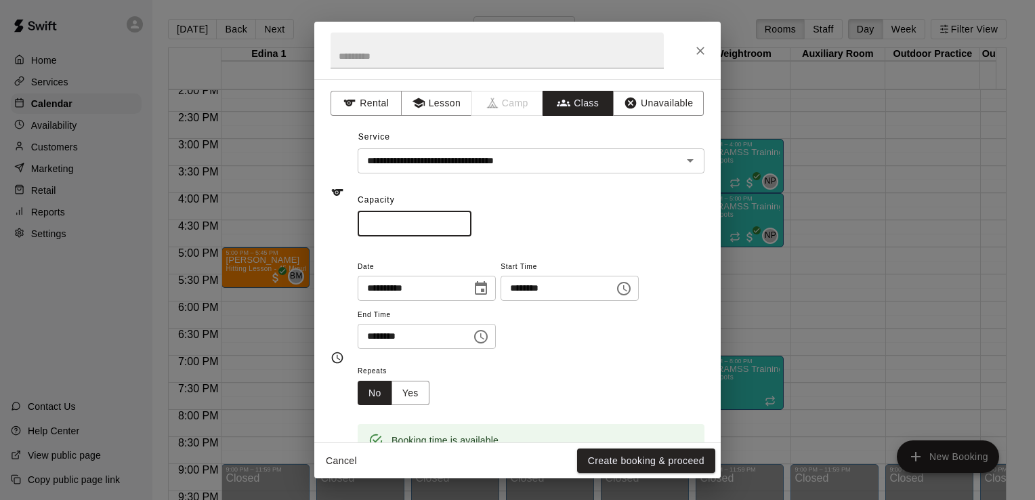
type input "*"
click at [489, 336] on icon "Choose time, selected time is 5:30 PM" at bounding box center [481, 337] width 16 height 16
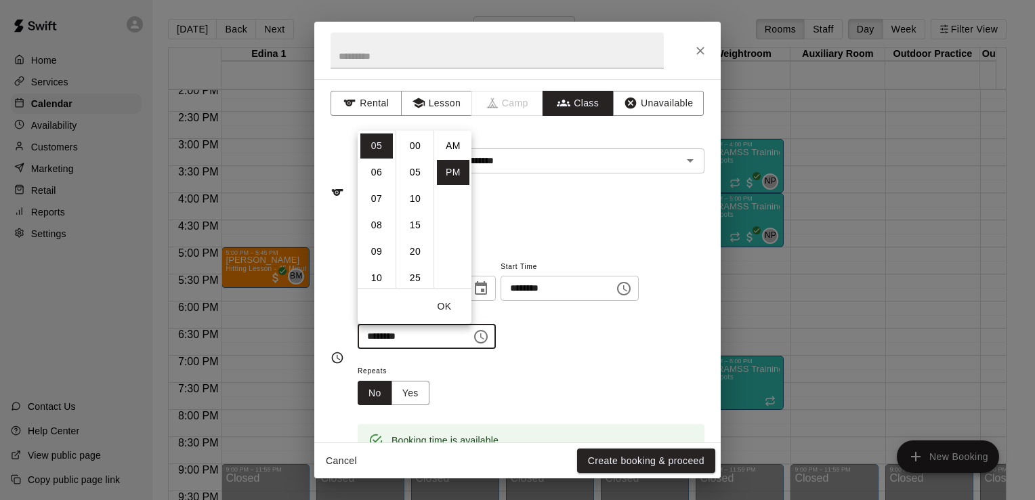
scroll to position [24, 0]
click at [379, 169] on li "06" at bounding box center [376, 172] width 33 height 25
click at [416, 144] on li "00" at bounding box center [415, 145] width 33 height 25
type input "********"
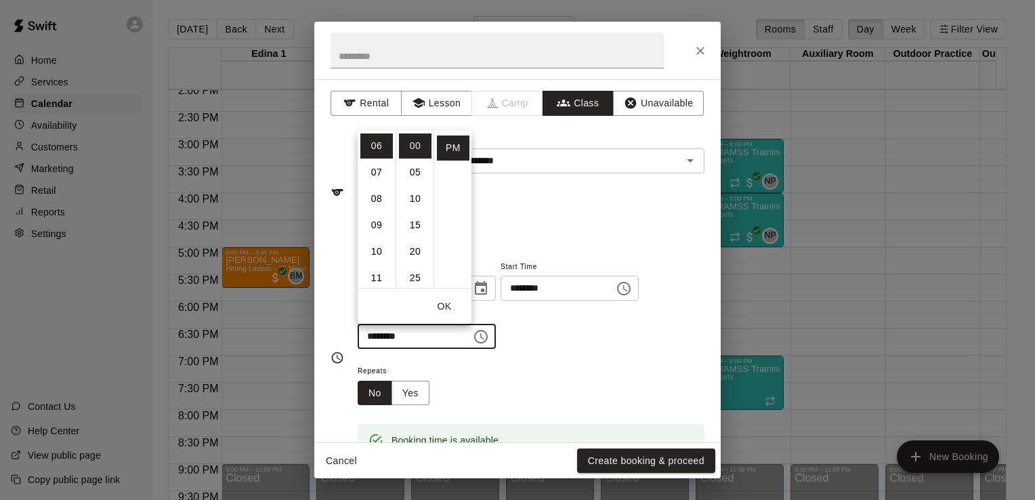
click at [549, 213] on div "* ​" at bounding box center [531, 223] width 347 height 25
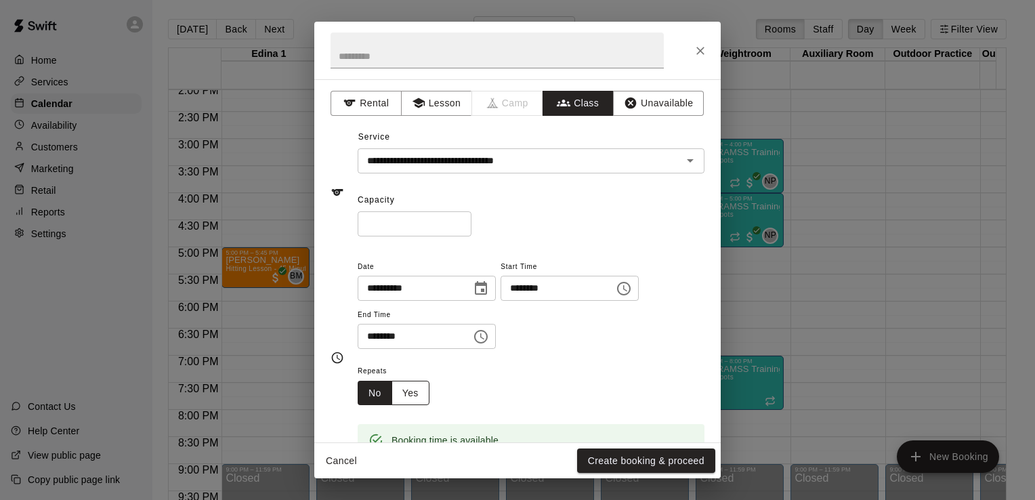
click at [417, 389] on button "Yes" at bounding box center [411, 393] width 38 height 25
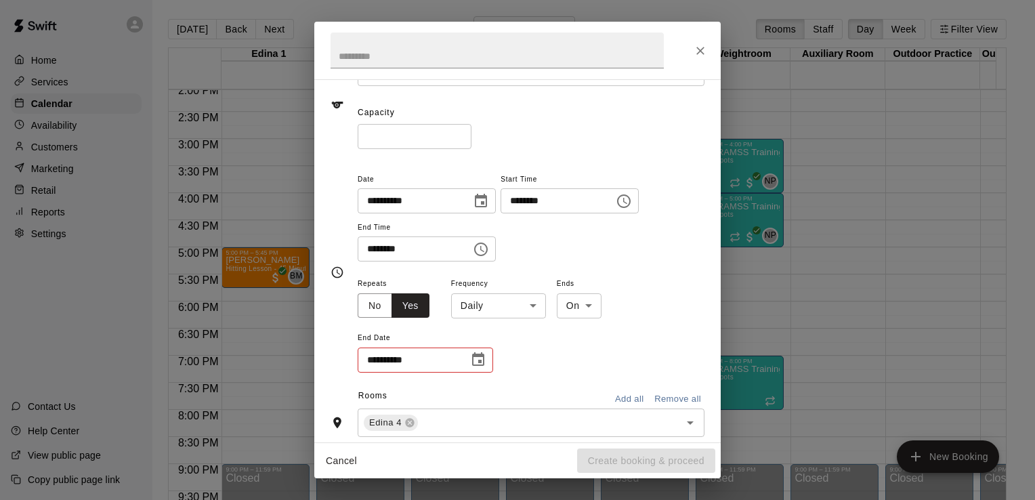
scroll to position [127, 0]
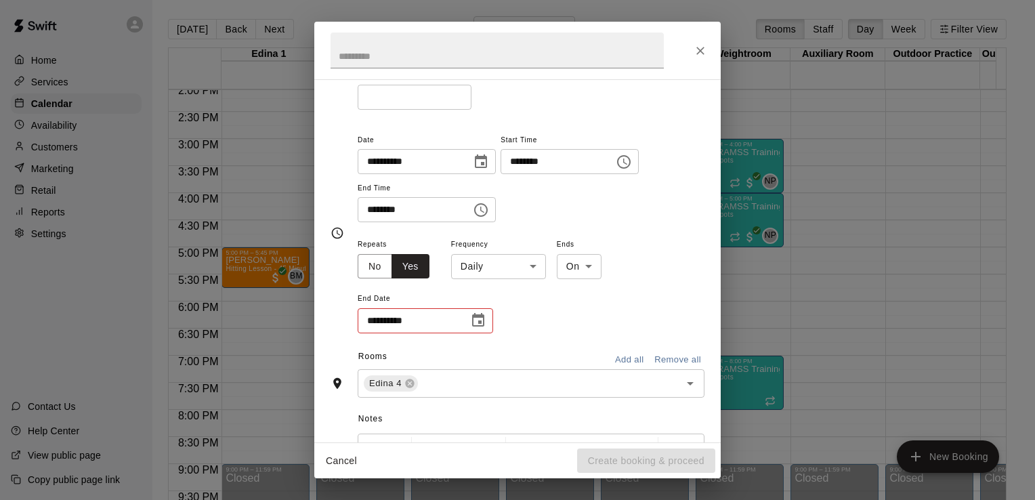
click at [533, 263] on body "Home Services Calendar Availability Customers Marketing Retail Reports Settings…" at bounding box center [517, 261] width 1035 height 522
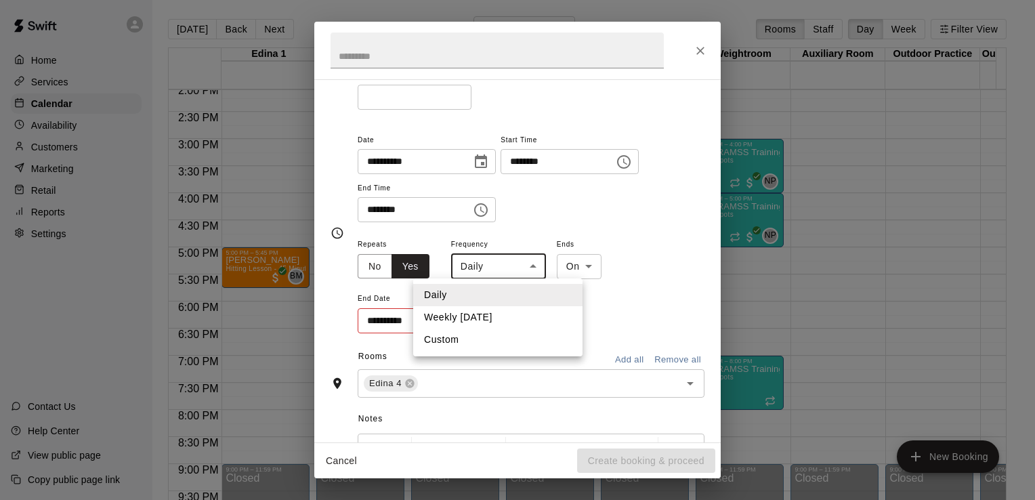
click at [506, 320] on li "Weekly [DATE]" at bounding box center [497, 317] width 169 height 22
type input "******"
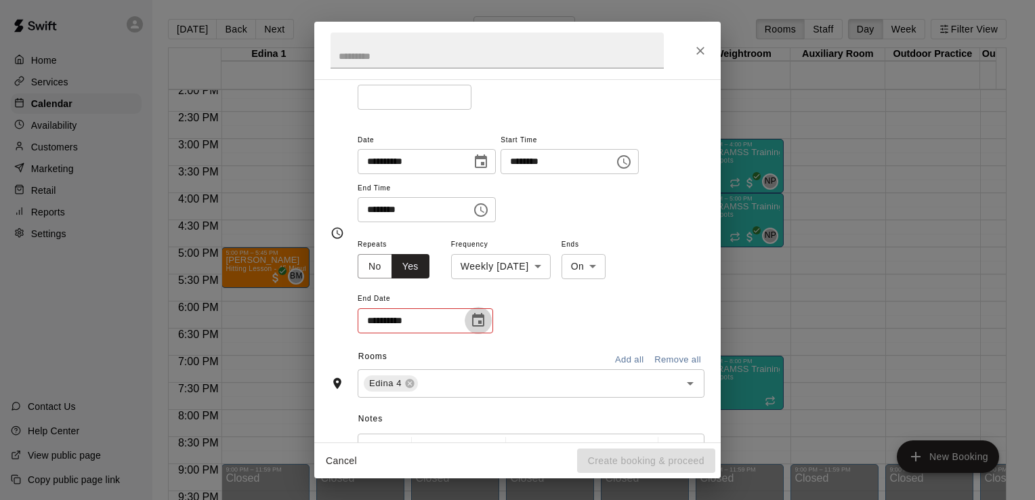
click at [478, 318] on icon "Choose date" at bounding box center [478, 320] width 16 height 16
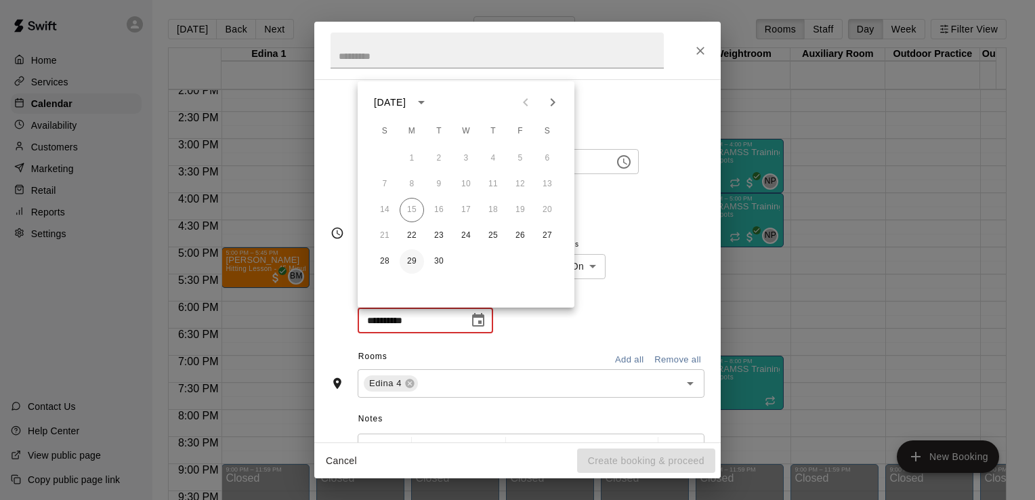
click at [409, 257] on button "29" at bounding box center [412, 261] width 24 height 24
type input "**********"
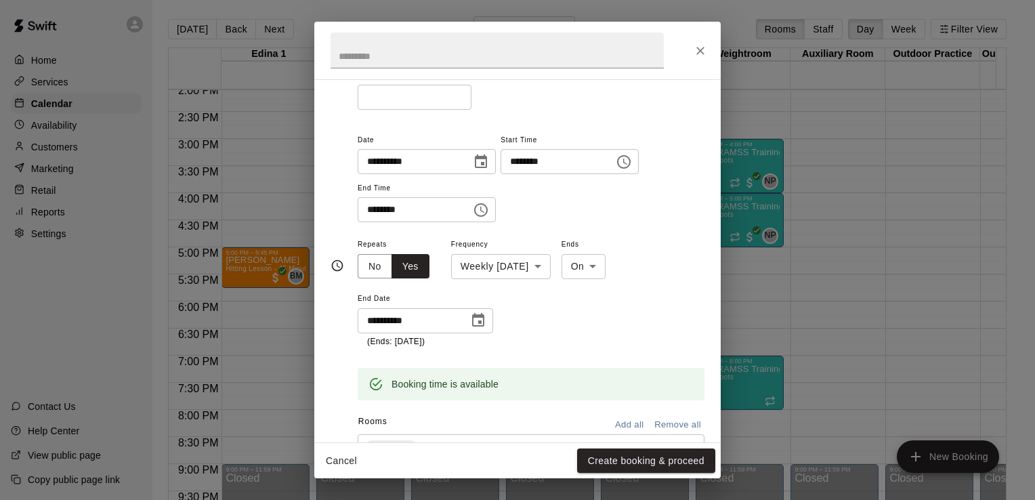
click at [613, 323] on div "**********" at bounding box center [531, 292] width 347 height 112
click at [621, 465] on button "Create booking & proceed" at bounding box center [646, 461] width 138 height 25
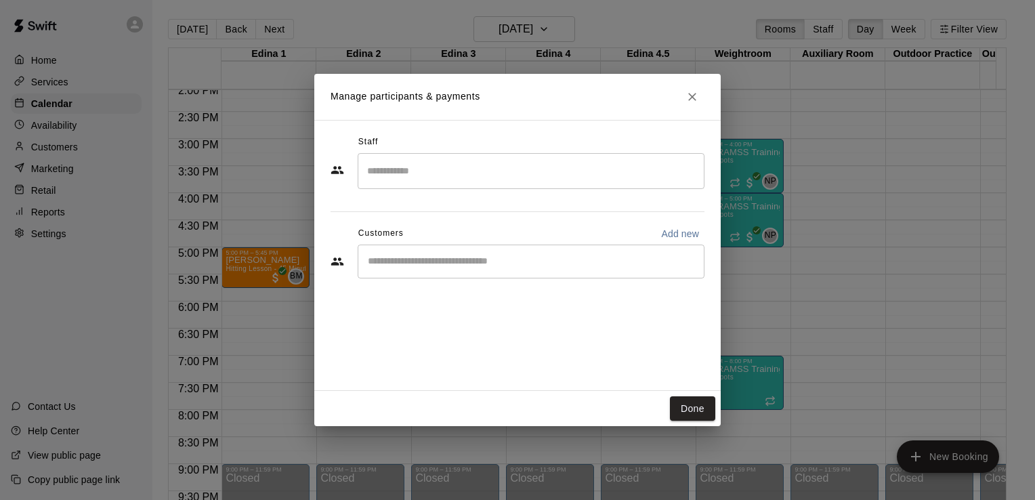
click at [662, 167] on input "Search staff" at bounding box center [531, 171] width 335 height 24
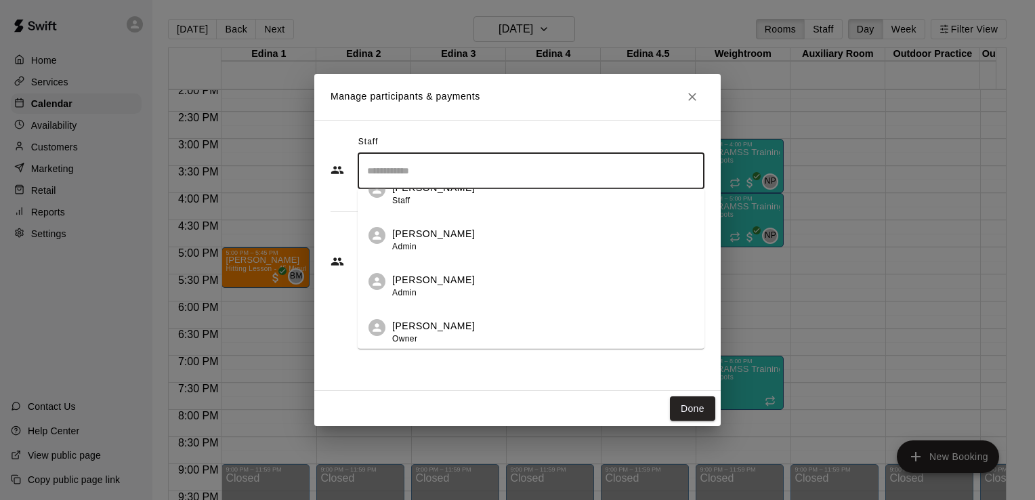
scroll to position [392, 0]
click at [436, 287] on div "[PERSON_NAME] Admin" at bounding box center [433, 285] width 83 height 26
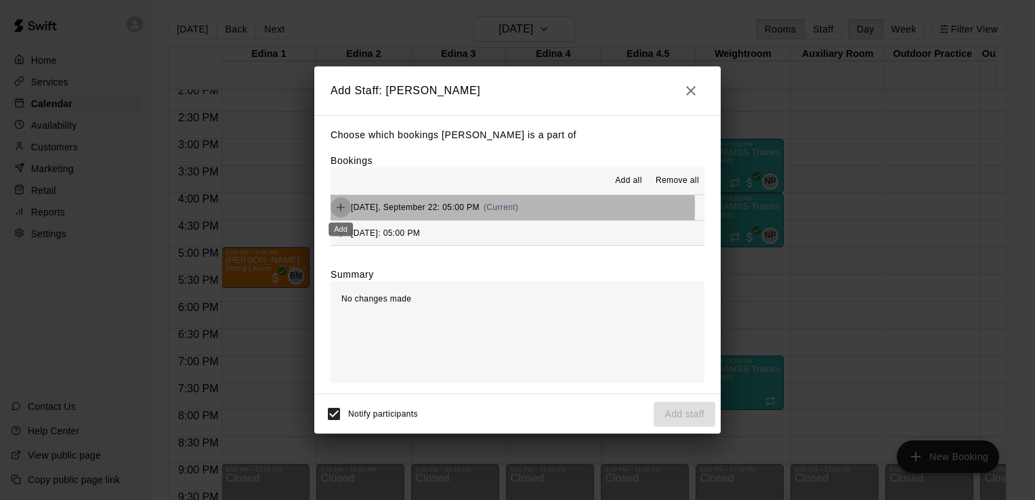
click at [342, 207] on icon "Add" at bounding box center [341, 208] width 14 height 14
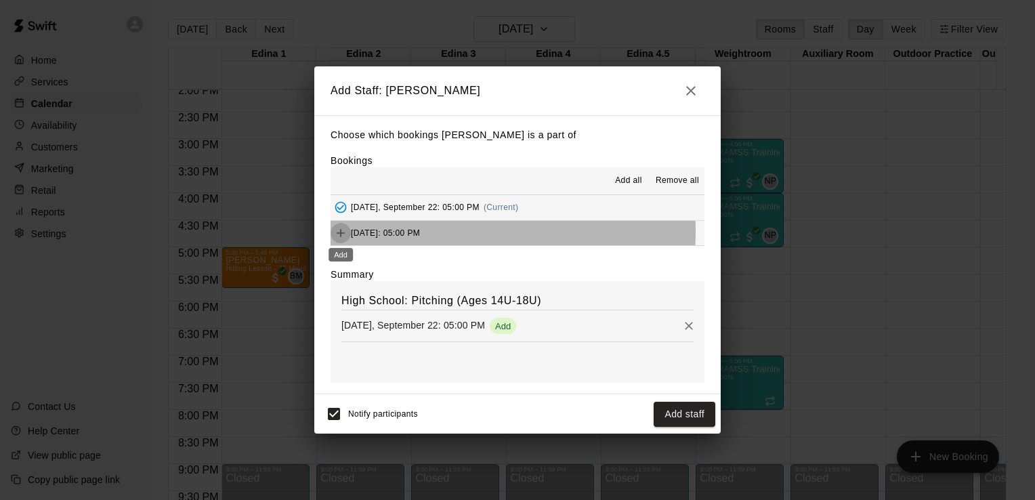
click at [339, 232] on icon "Add" at bounding box center [341, 233] width 14 height 14
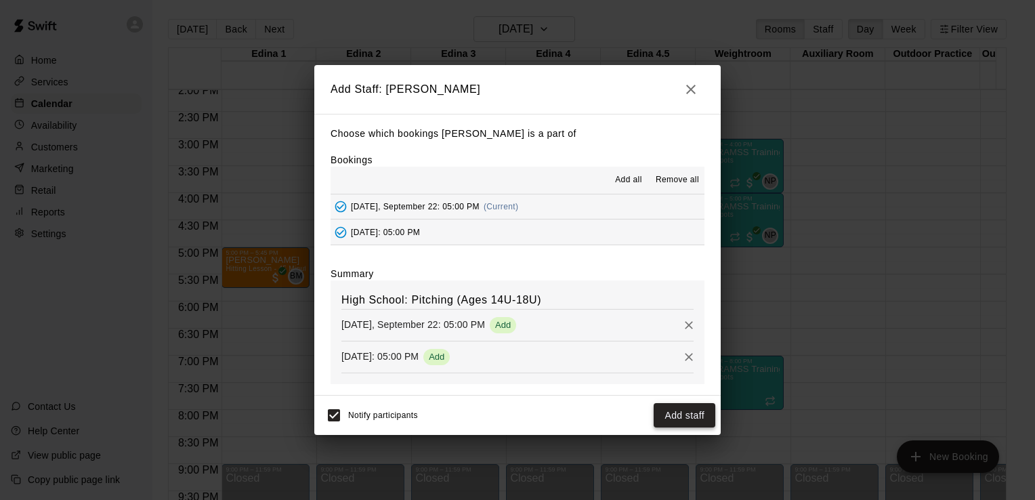
click at [687, 417] on button "Add staff" at bounding box center [685, 415] width 62 height 25
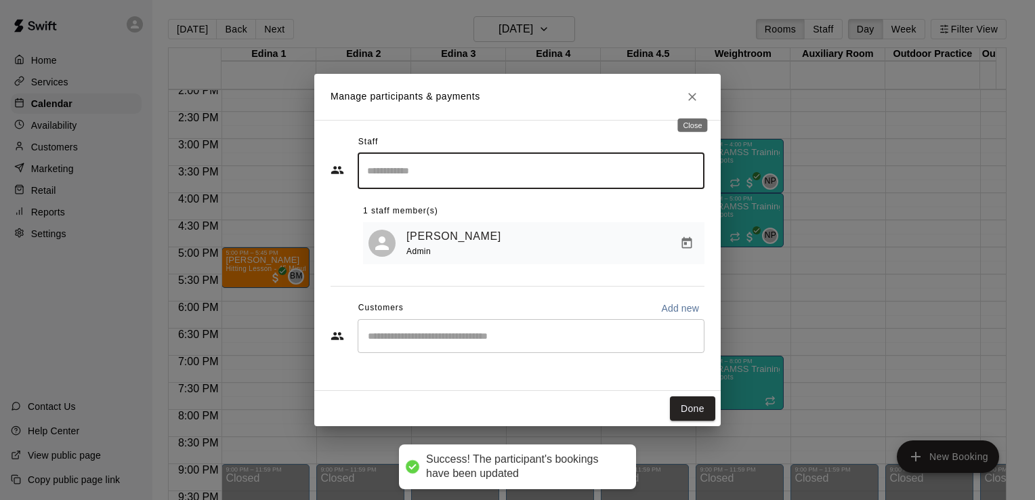
click at [695, 100] on icon "Close" at bounding box center [693, 97] width 14 height 14
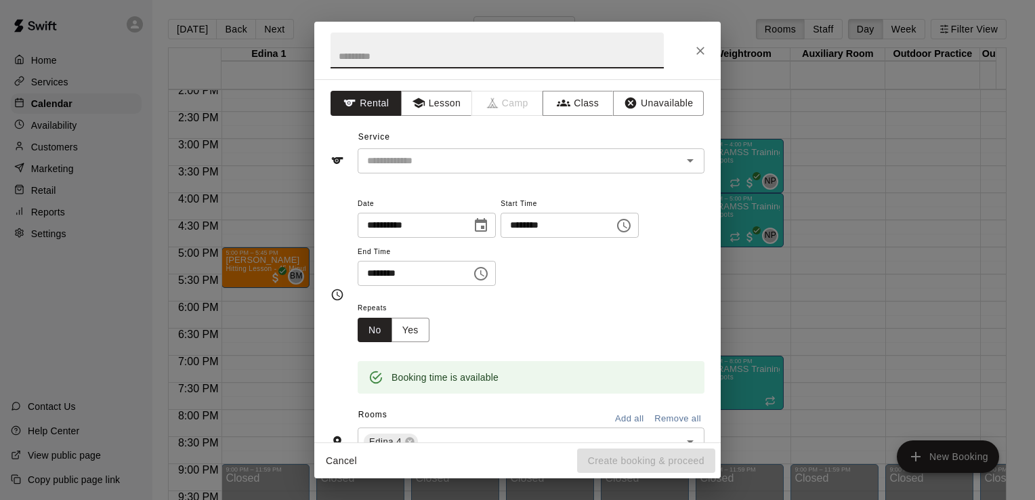
click at [487, 226] on icon "Choose date, selected date is Sep 22, 2025" at bounding box center [481, 225] width 12 height 14
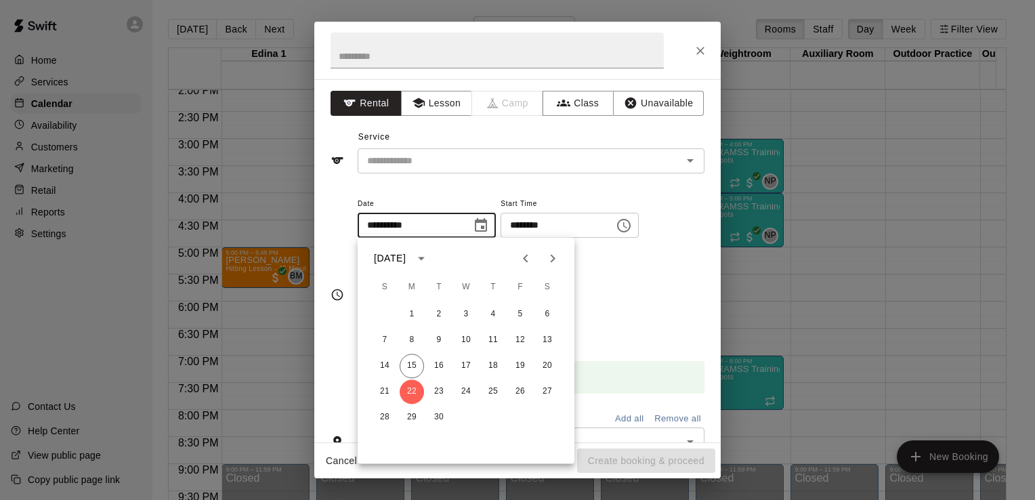
click at [637, 283] on div "**********" at bounding box center [531, 240] width 347 height 91
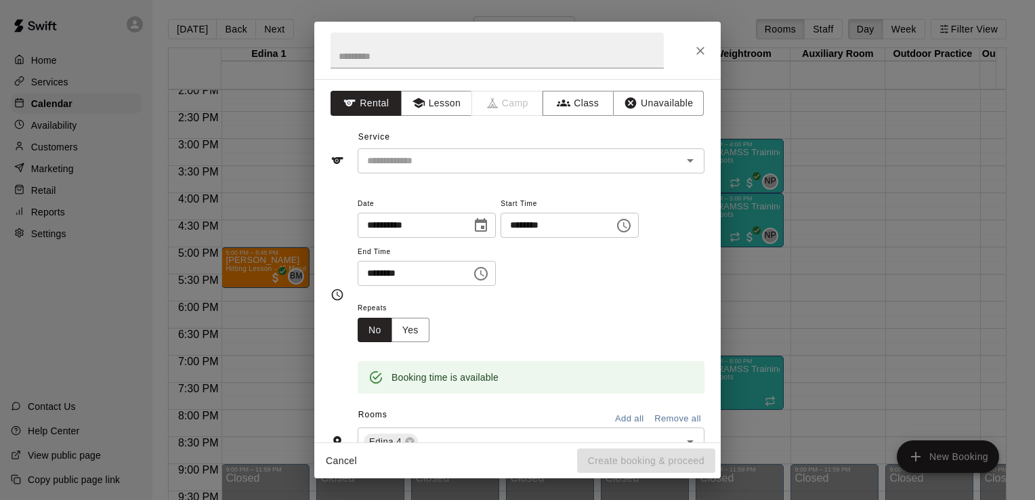
click at [484, 272] on icon "Choose time, selected time is 6:30 PM" at bounding box center [482, 273] width 4 height 6
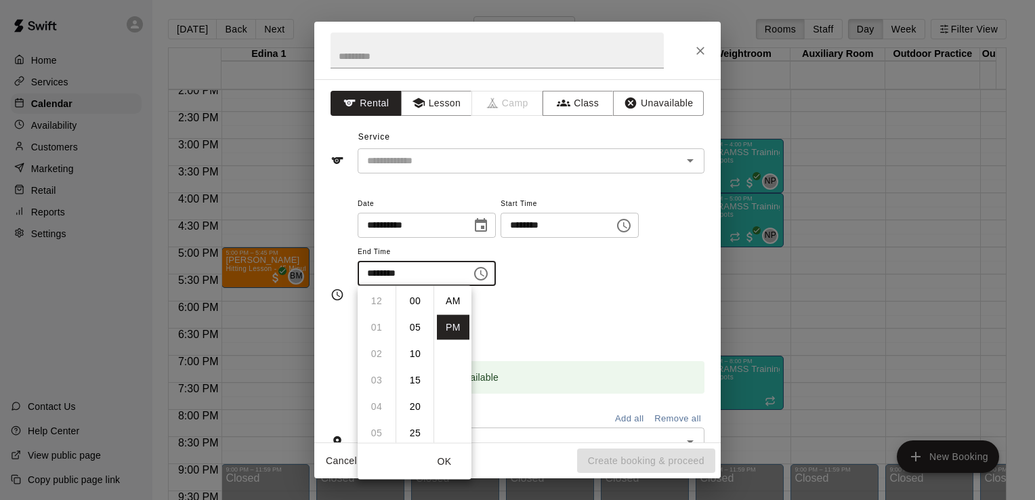
scroll to position [24, 0]
click at [379, 329] on li "07" at bounding box center [376, 327] width 33 height 25
click at [415, 298] on li "00" at bounding box center [415, 301] width 33 height 25
type input "********"
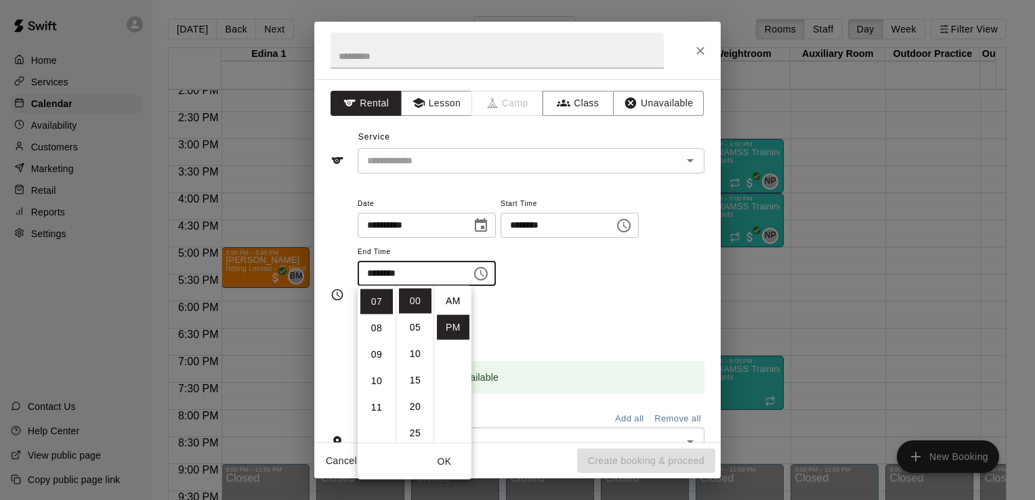
click at [548, 319] on div "Repeats No Yes" at bounding box center [531, 320] width 347 height 43
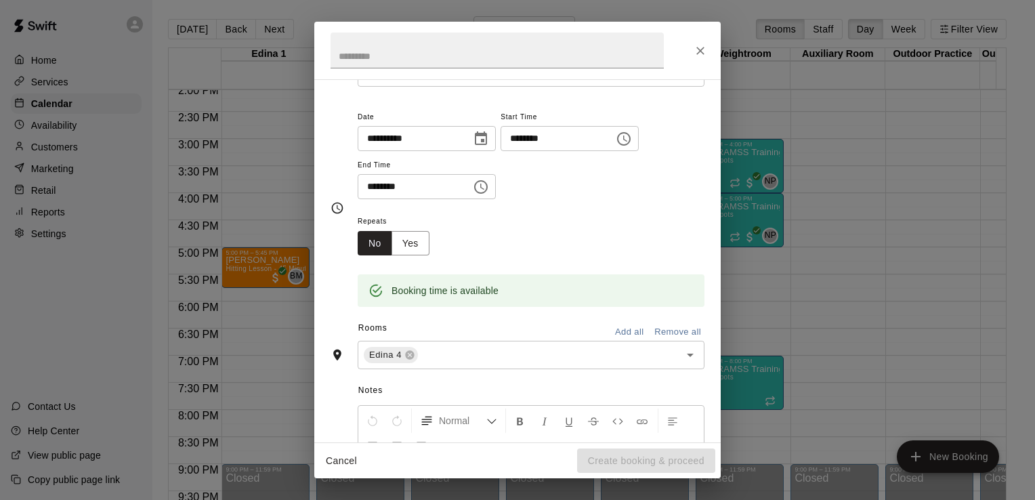
scroll to position [80, 0]
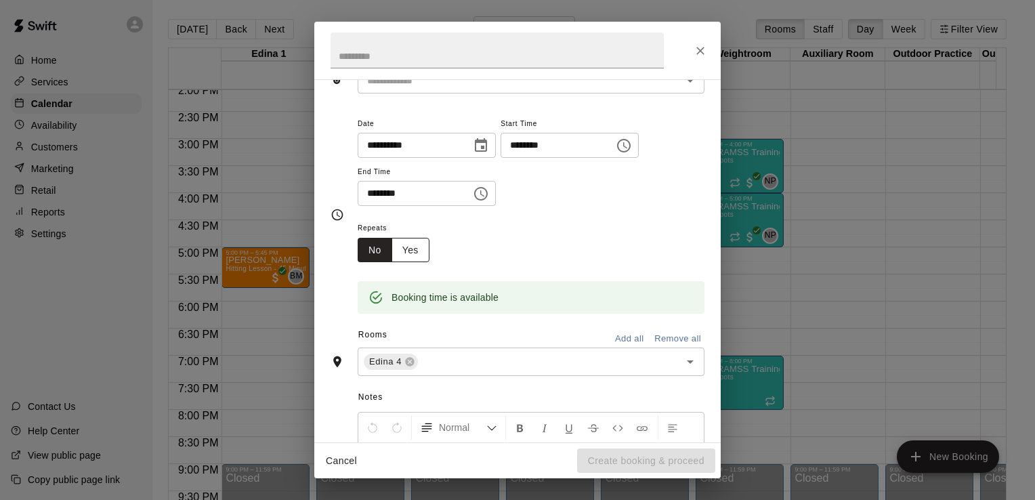
click at [417, 253] on button "Yes" at bounding box center [411, 250] width 38 height 25
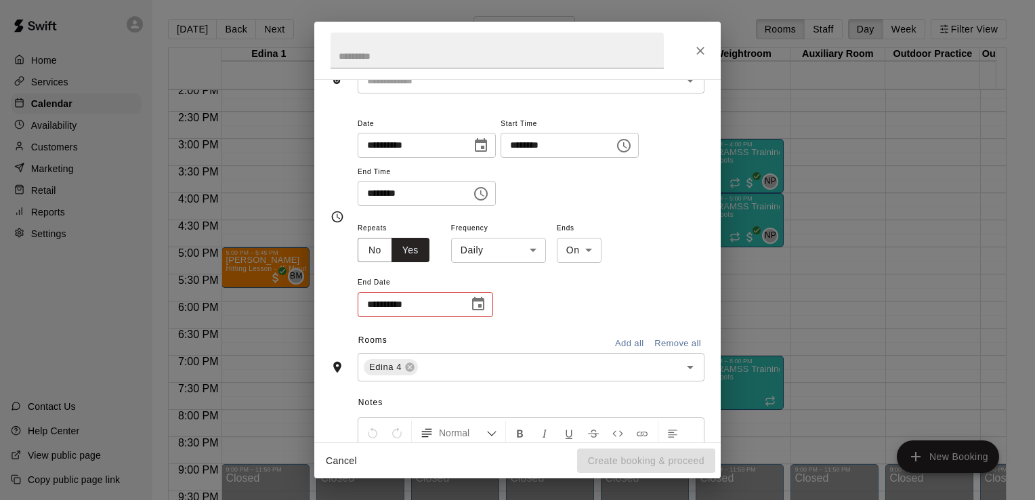
click at [480, 305] on icon "Choose date" at bounding box center [478, 304] width 12 height 14
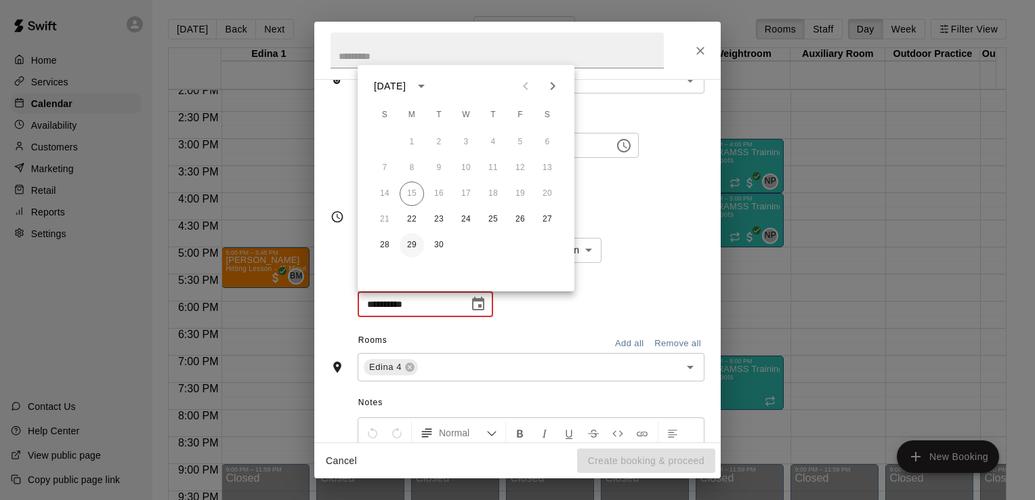
click at [413, 244] on button "29" at bounding box center [412, 245] width 24 height 24
type input "**********"
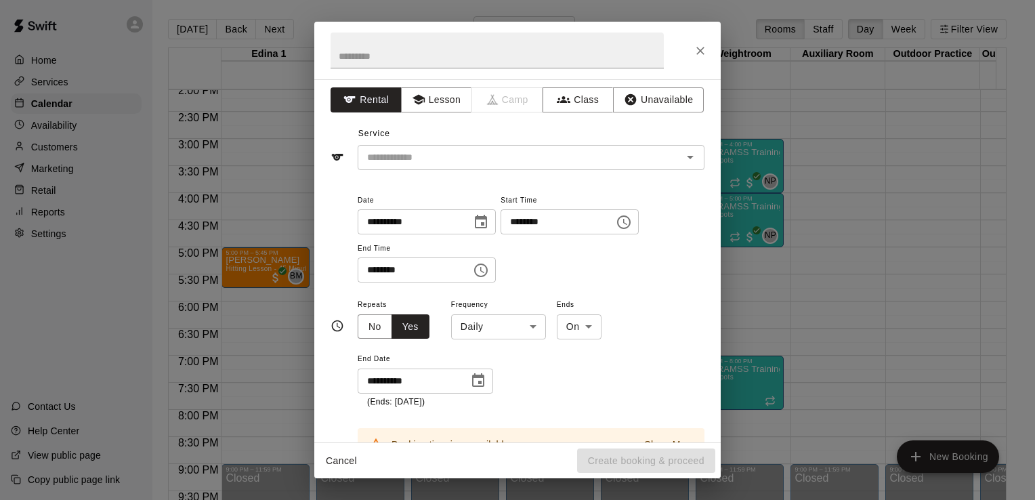
scroll to position [0, 0]
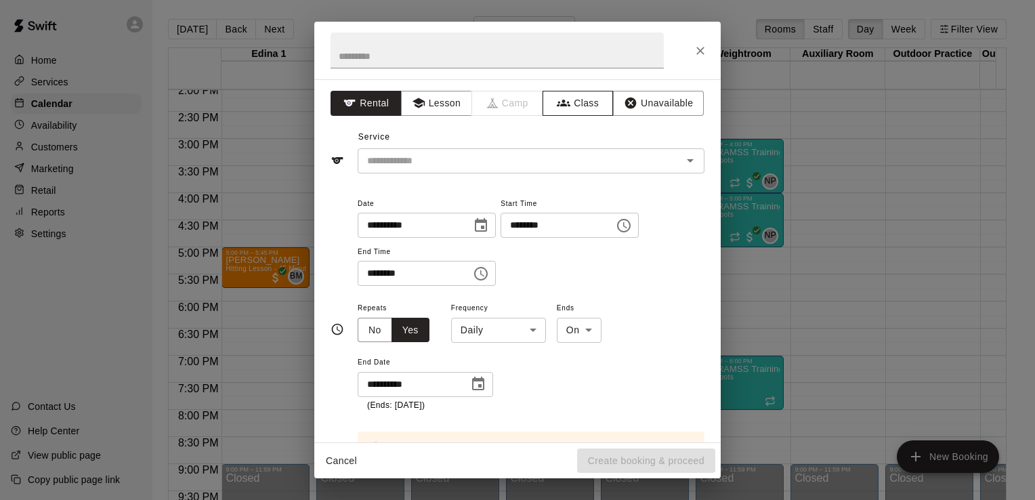
click at [581, 101] on button "Class" at bounding box center [578, 103] width 71 height 25
click at [687, 160] on icon "Open" at bounding box center [690, 160] width 7 height 3
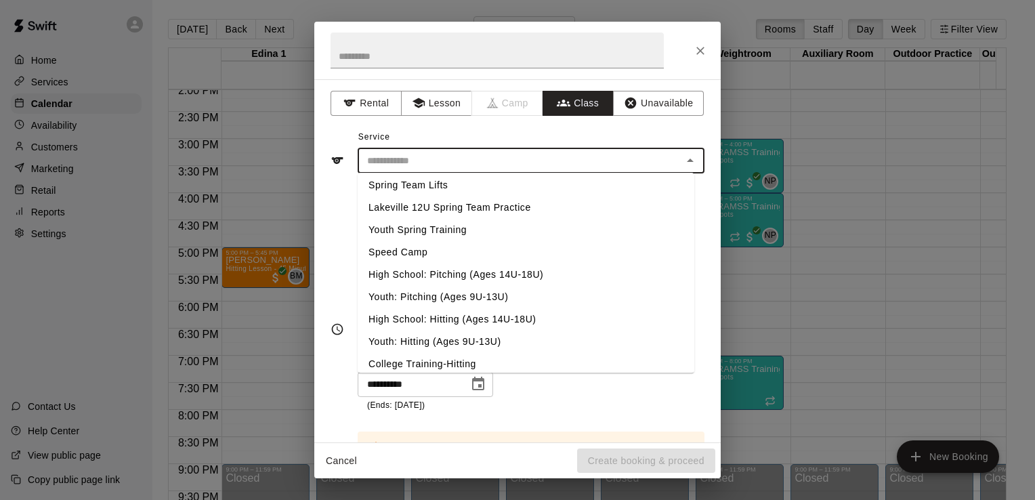
scroll to position [594, 0]
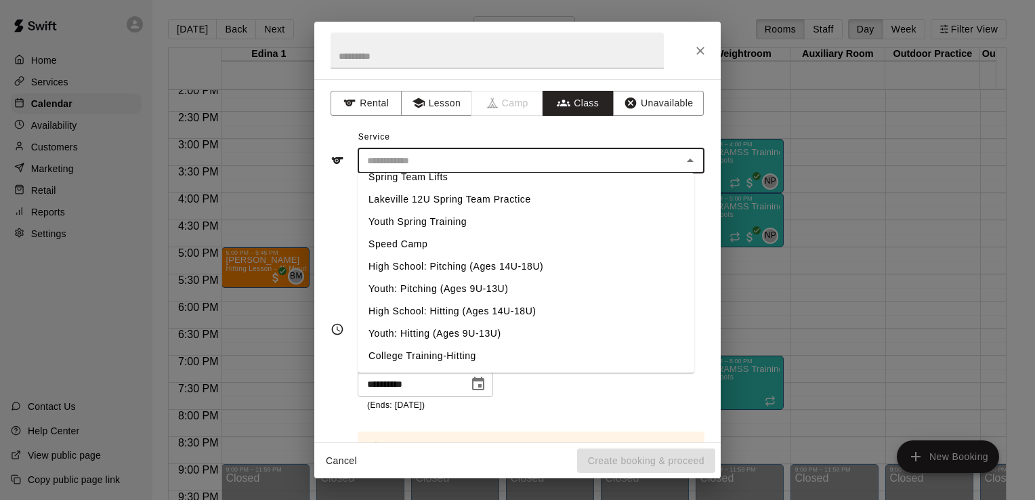
click at [439, 286] on li "Youth: Pitching (Ages 9U-13U)" at bounding box center [526, 289] width 337 height 22
type input "**********"
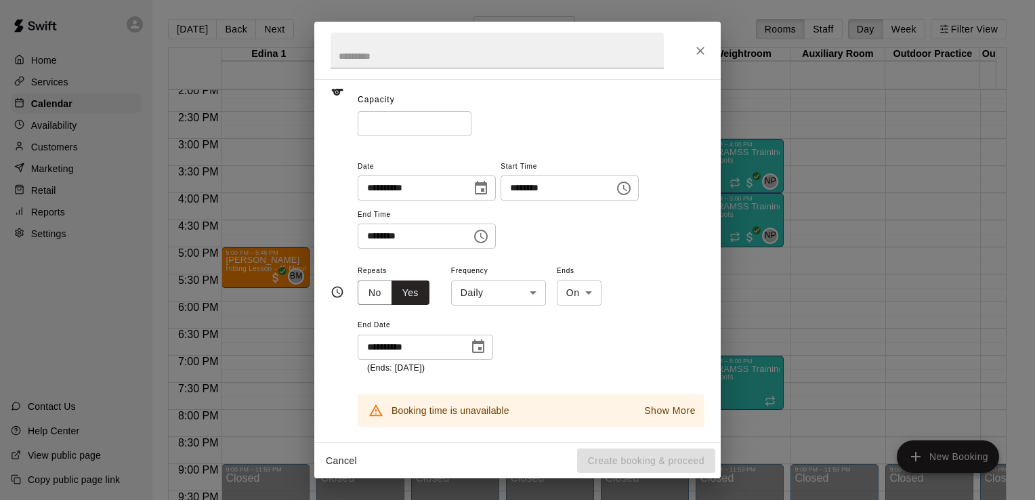
scroll to position [98, 0]
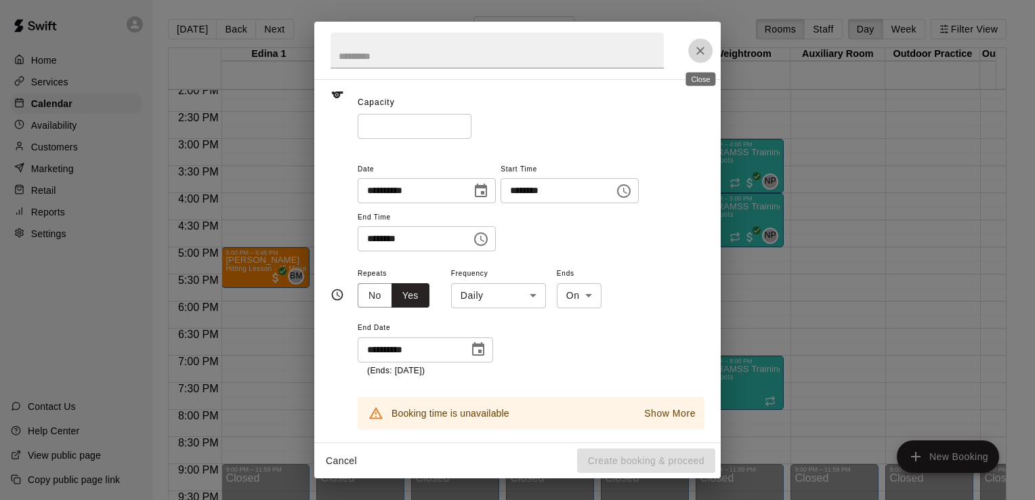
click at [702, 50] on icon "Close" at bounding box center [701, 51] width 14 height 14
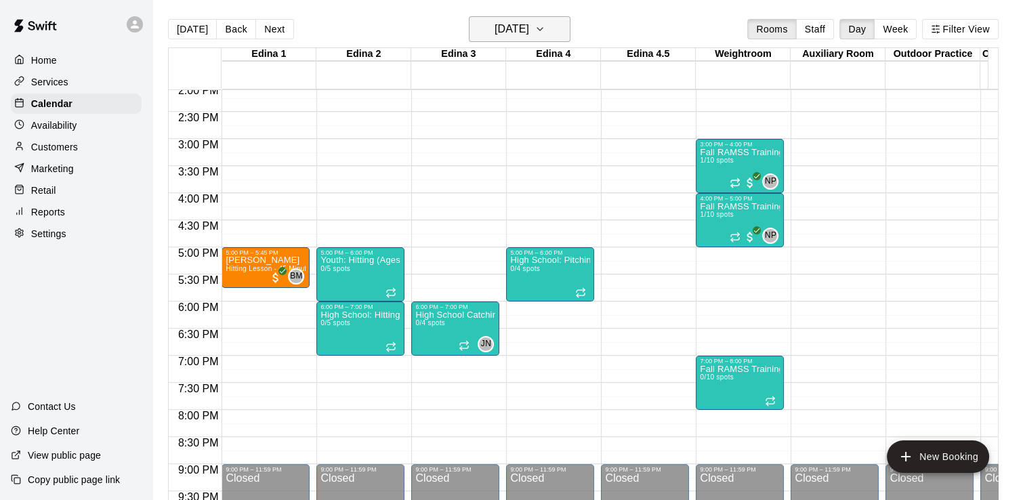
click at [545, 31] on icon "button" at bounding box center [540, 29] width 11 height 16
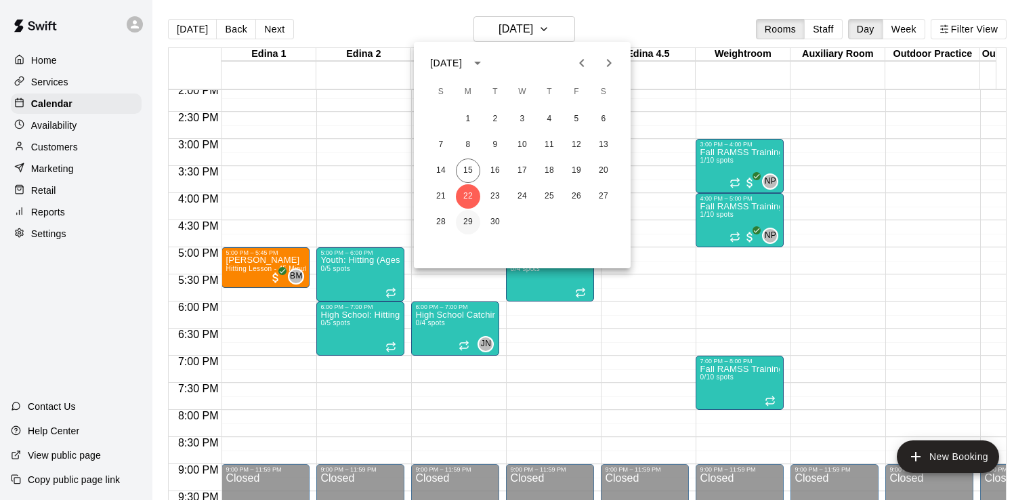
click at [467, 221] on button "29" at bounding box center [468, 222] width 24 height 24
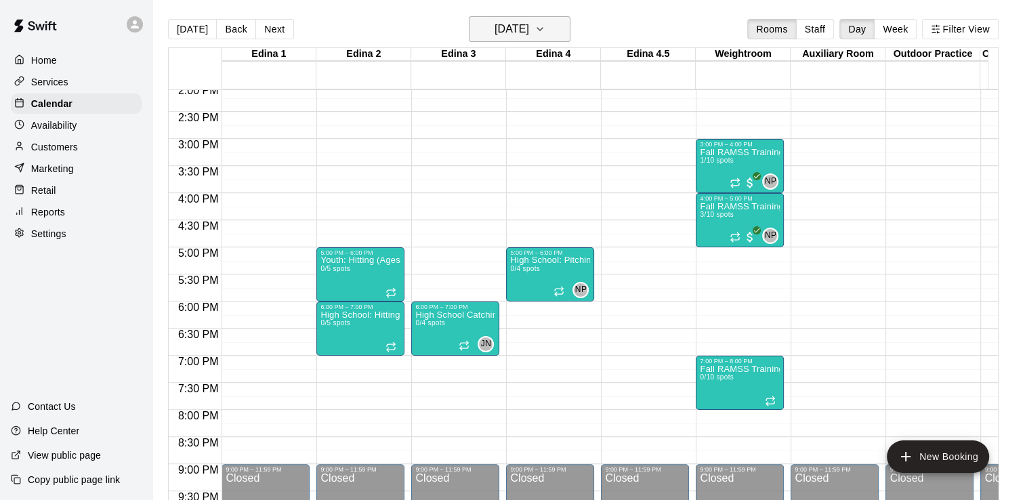
click at [545, 25] on icon "button" at bounding box center [540, 29] width 11 height 16
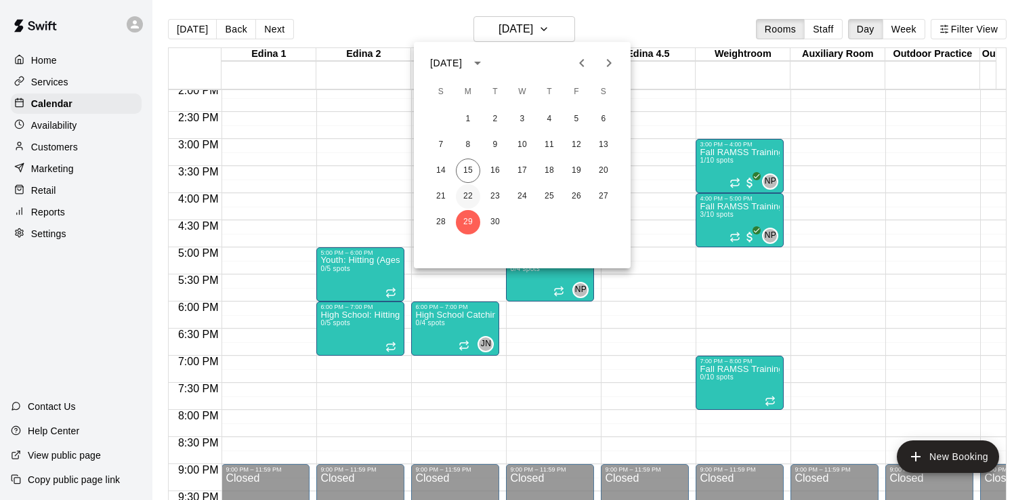
click at [468, 194] on button "22" at bounding box center [468, 196] width 24 height 24
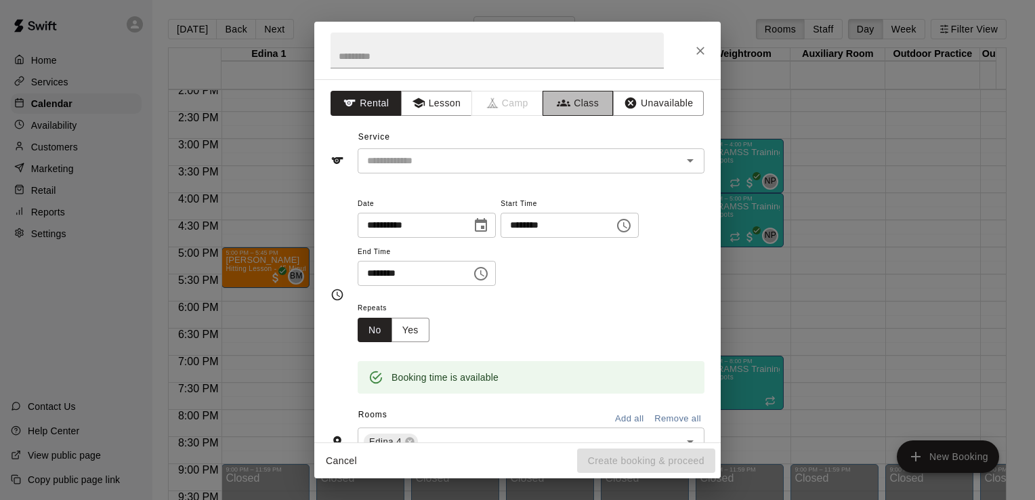
click at [577, 98] on button "Class" at bounding box center [578, 103] width 71 height 25
click at [682, 161] on icon "Open" at bounding box center [690, 160] width 16 height 16
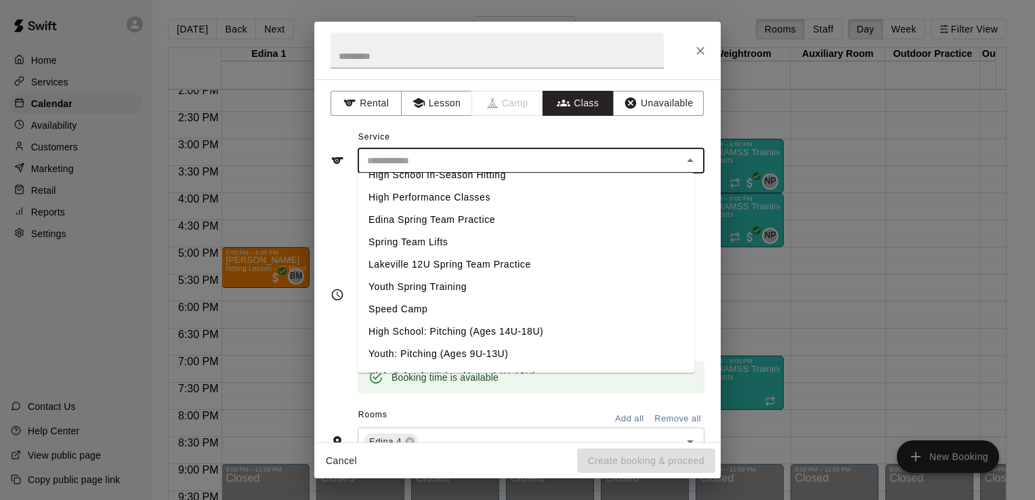
scroll to position [531, 0]
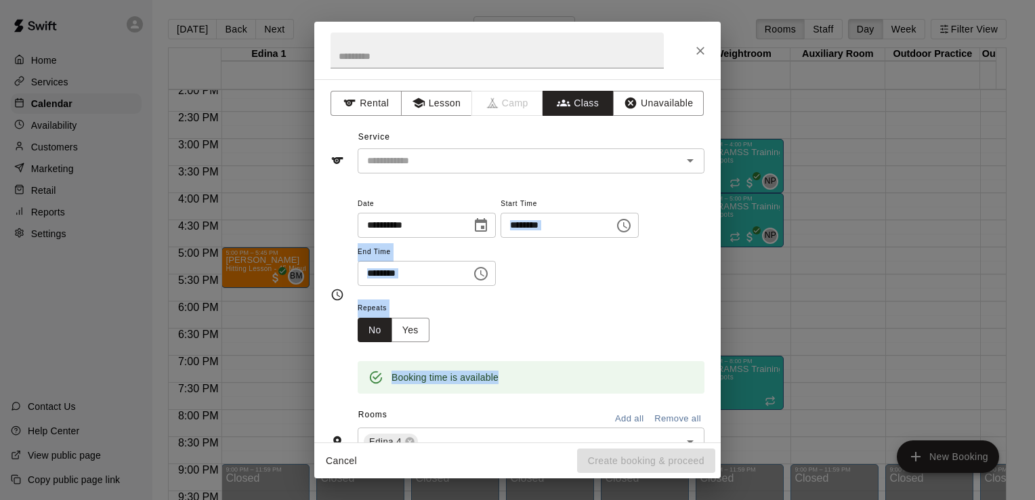
drag, startPoint x: 700, startPoint y: 317, endPoint x: 623, endPoint y: 243, distance: 106.4
click at [623, 243] on div "**********" at bounding box center [517, 260] width 407 height 363
drag, startPoint x: 623, startPoint y: 243, endPoint x: 619, endPoint y: 303, distance: 59.8
click at [619, 303] on div "Repeats No Yes" at bounding box center [531, 320] width 347 height 43
click at [686, 154] on icon "Open" at bounding box center [690, 160] width 16 height 16
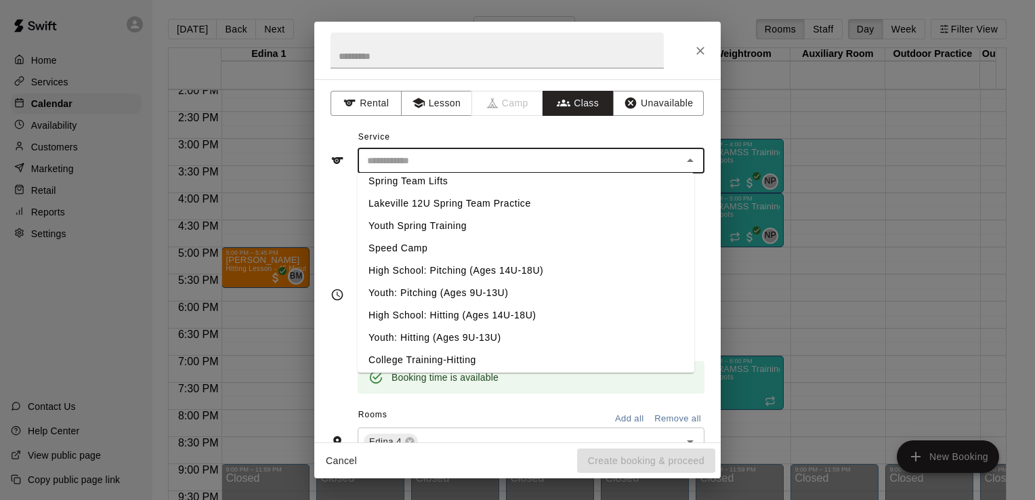
scroll to position [594, 0]
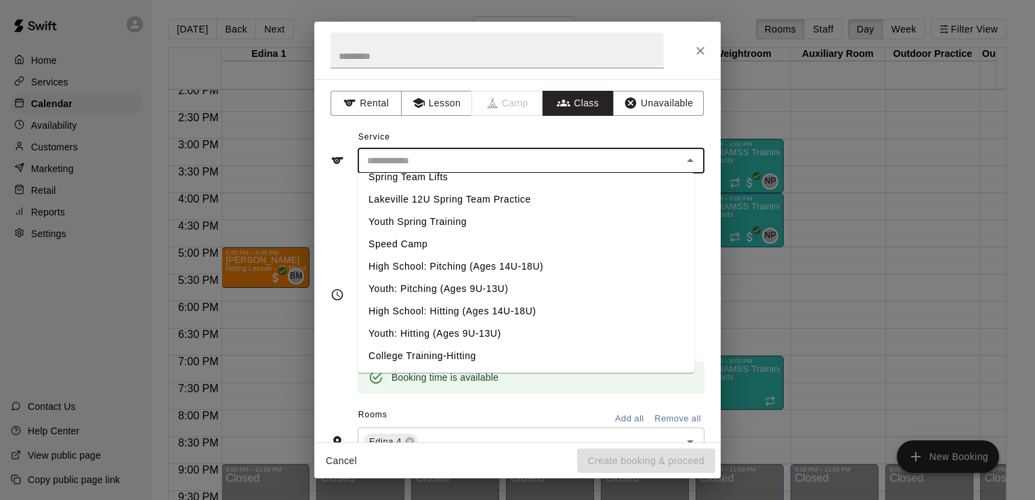
click at [468, 287] on li "Youth: Pitching (Ages 9U-13U)" at bounding box center [526, 289] width 337 height 22
type input "**********"
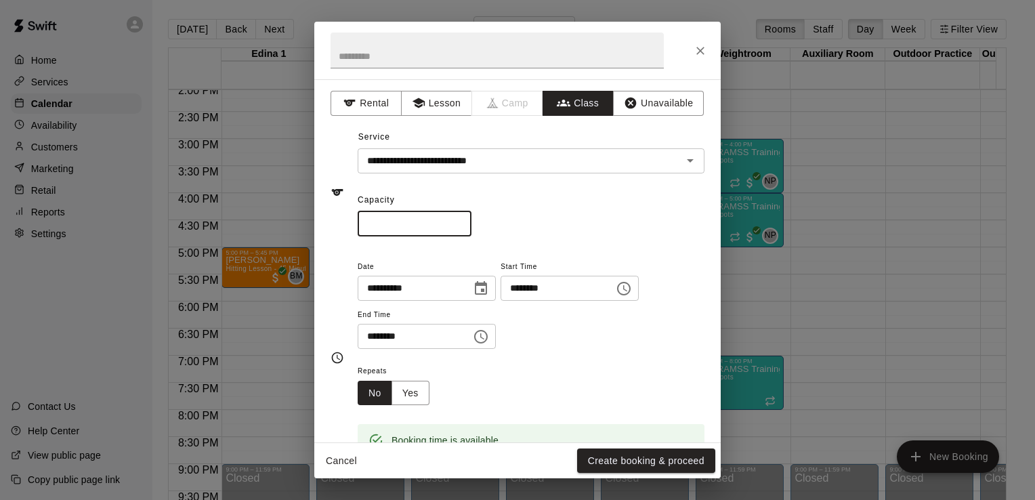
click at [420, 226] on input "*" at bounding box center [415, 223] width 114 height 25
type input "*"
click at [484, 335] on icon "Choose time, selected time is 6:30 PM" at bounding box center [482, 336] width 4 height 6
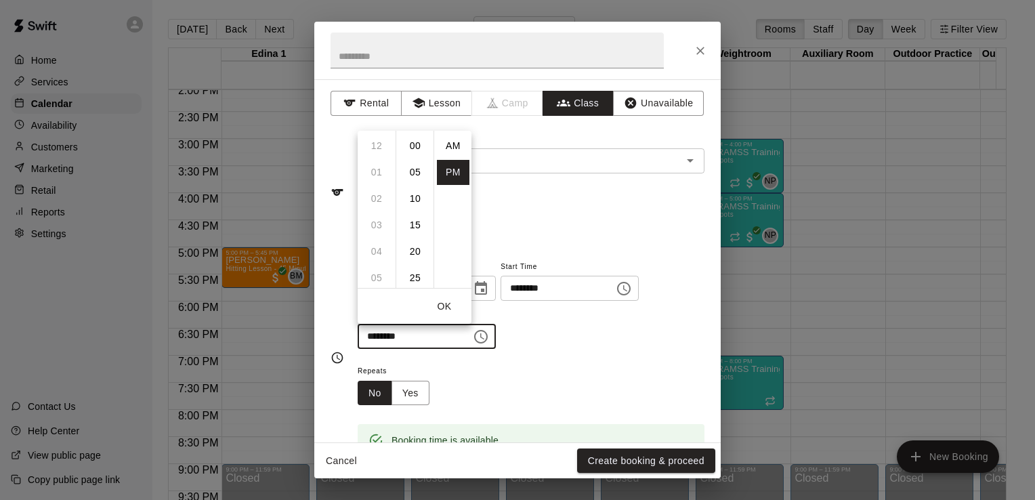
scroll to position [24, 0]
click at [375, 171] on li "07" at bounding box center [376, 172] width 33 height 25
click at [415, 150] on li "00" at bounding box center [415, 145] width 33 height 25
type input "********"
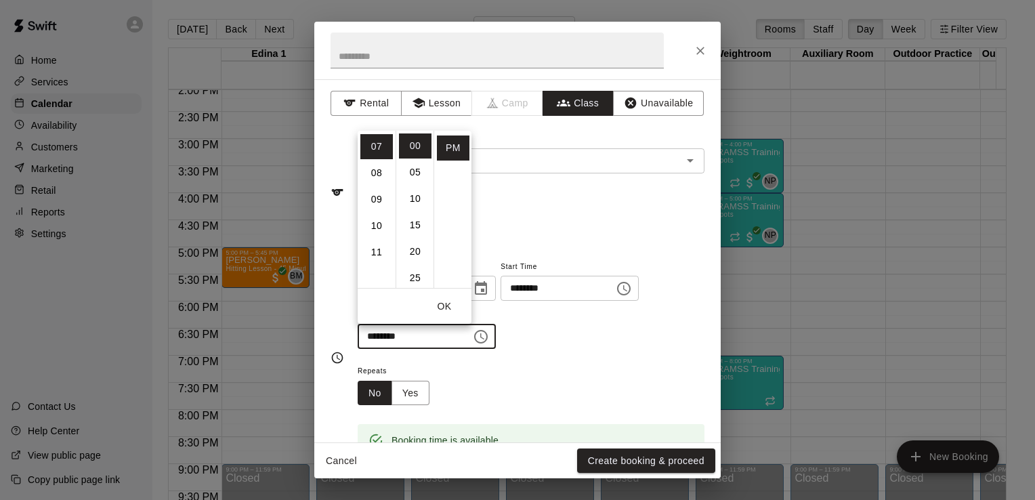
click at [608, 344] on div "**********" at bounding box center [531, 303] width 347 height 91
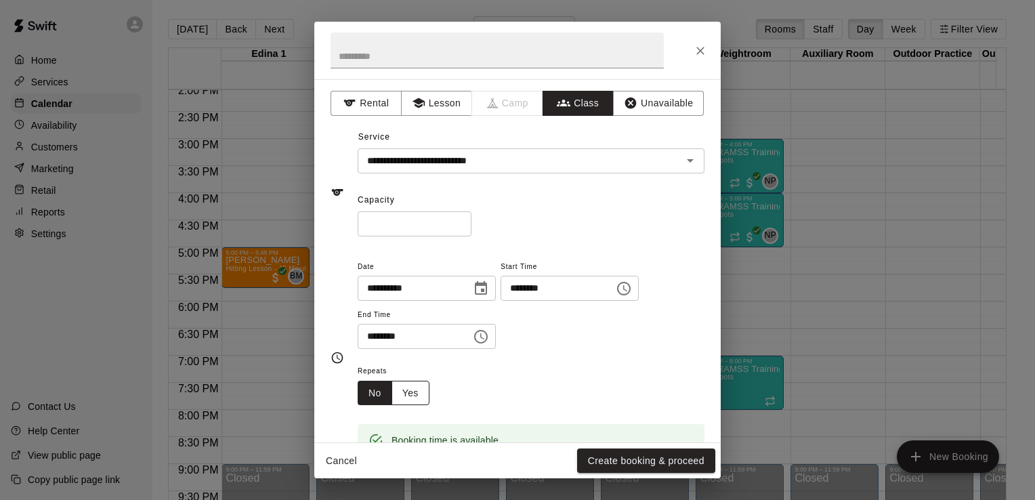
click at [413, 396] on button "Yes" at bounding box center [411, 393] width 38 height 25
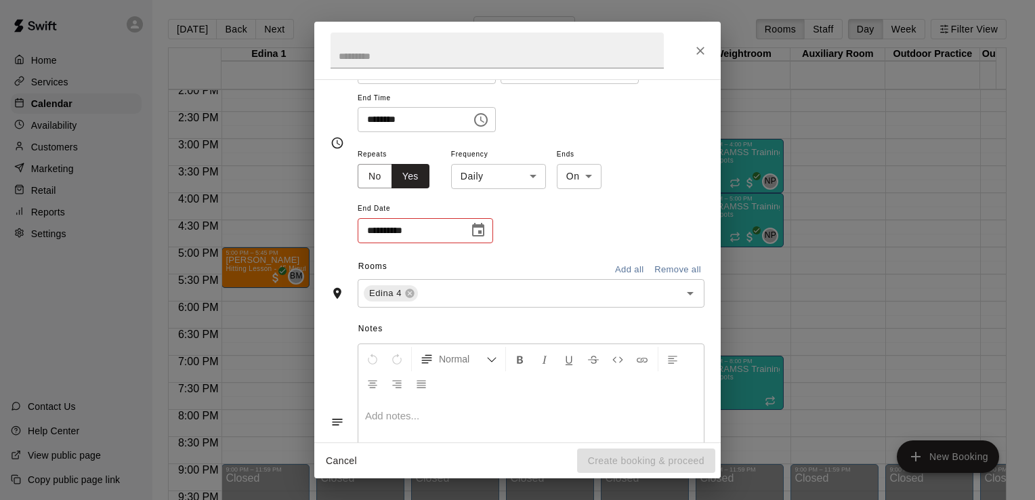
scroll to position [218, 0]
click at [480, 232] on icon "Choose date" at bounding box center [478, 229] width 12 height 14
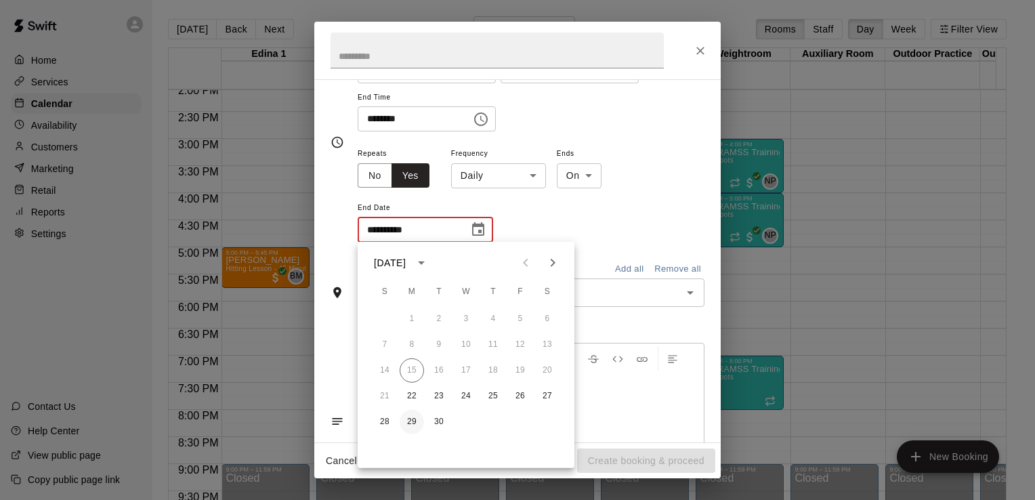
click at [409, 417] on button "29" at bounding box center [412, 422] width 24 height 24
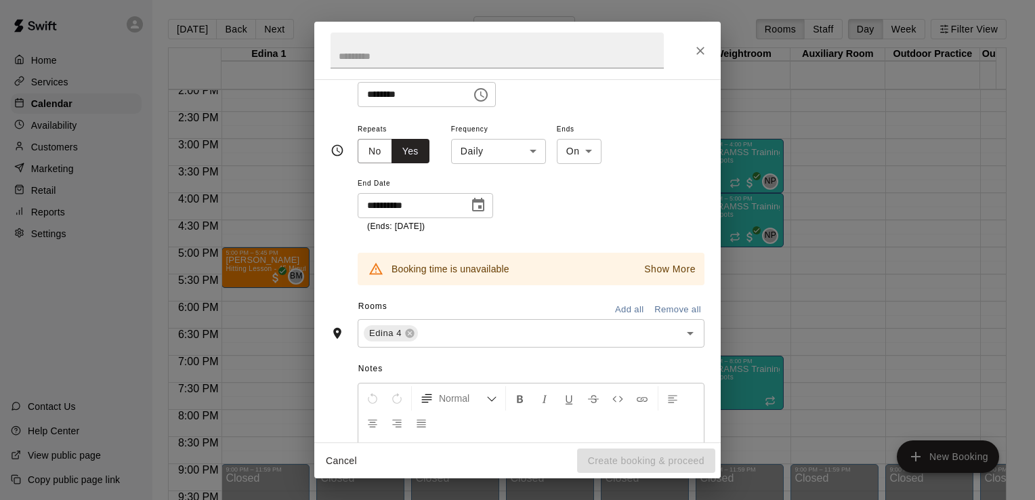
scroll to position [250, 0]
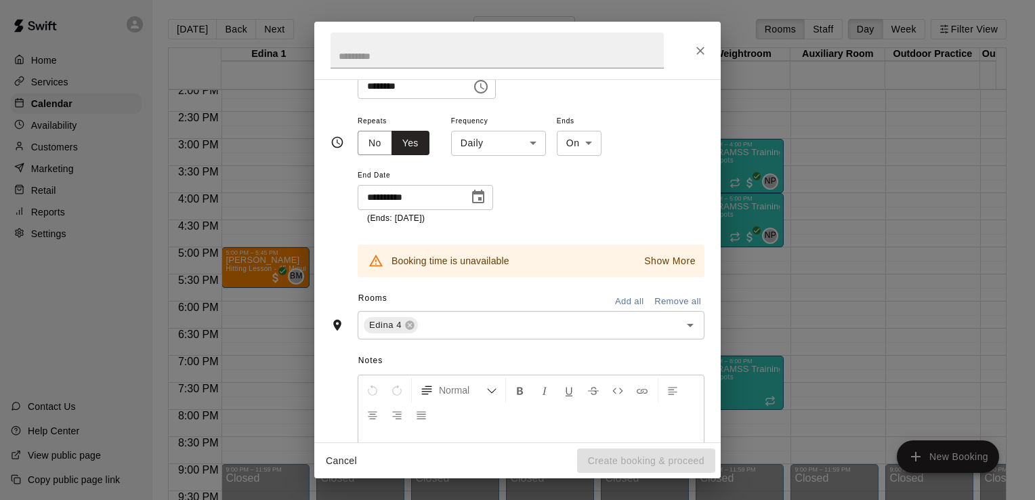
click at [479, 193] on icon "Choose date, selected date is Sep 29, 2025" at bounding box center [478, 197] width 12 height 14
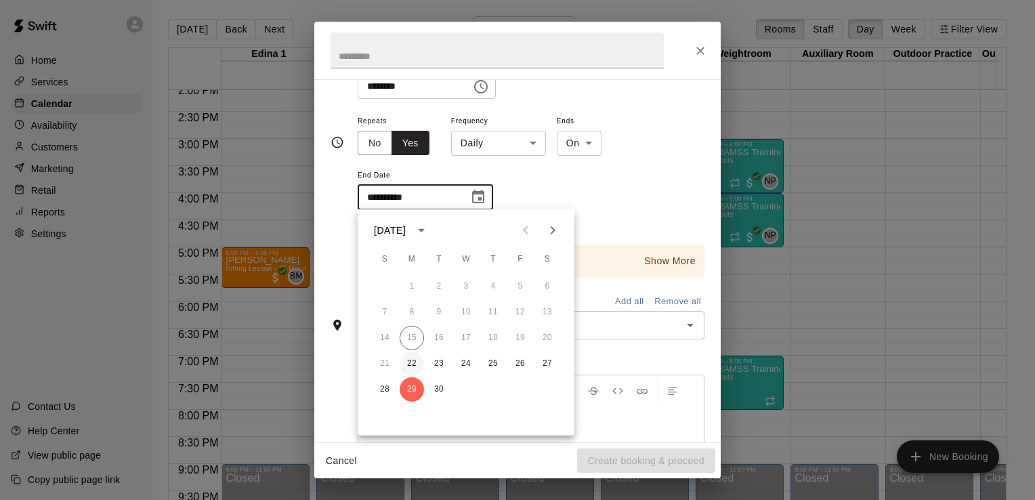
click at [413, 365] on button "22" at bounding box center [412, 364] width 24 height 24
type input "**********"
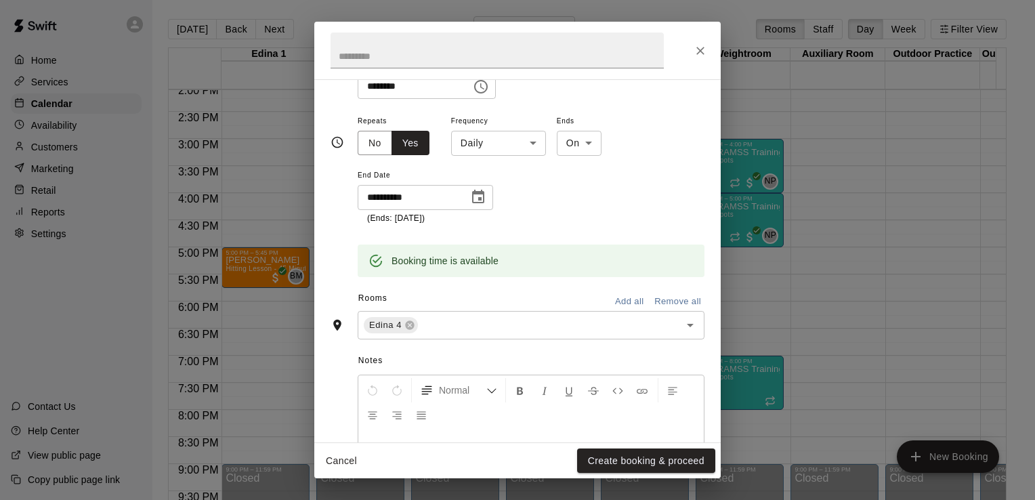
click at [531, 144] on body "Home Services Calendar Availability Customers Marketing Retail Reports Settings…" at bounding box center [517, 261] width 1035 height 522
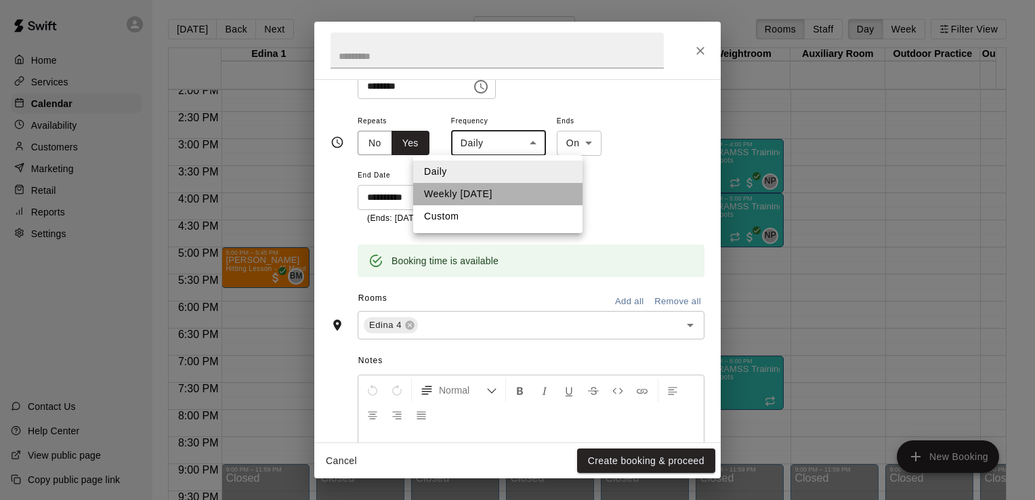
click at [507, 197] on li "Weekly [DATE]" at bounding box center [497, 194] width 169 height 22
type input "******"
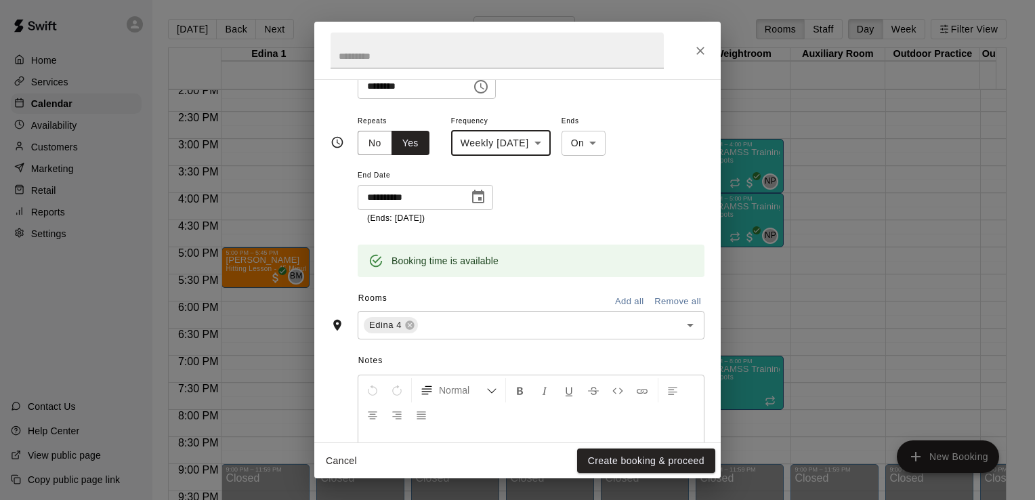
click at [478, 198] on icon "Choose date, selected date is Sep 22, 2025" at bounding box center [478, 197] width 12 height 14
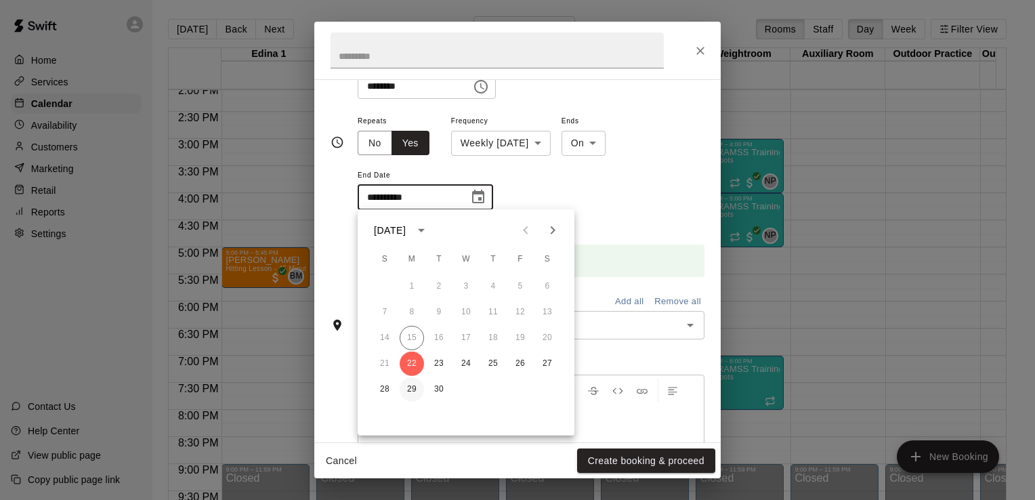
click at [408, 386] on button "29" at bounding box center [412, 389] width 24 height 24
type input "**********"
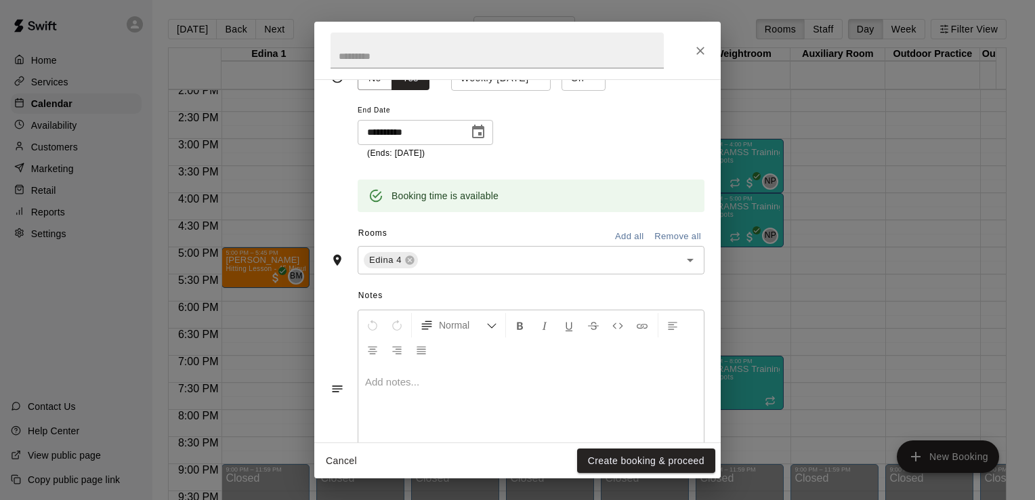
scroll to position [365, 0]
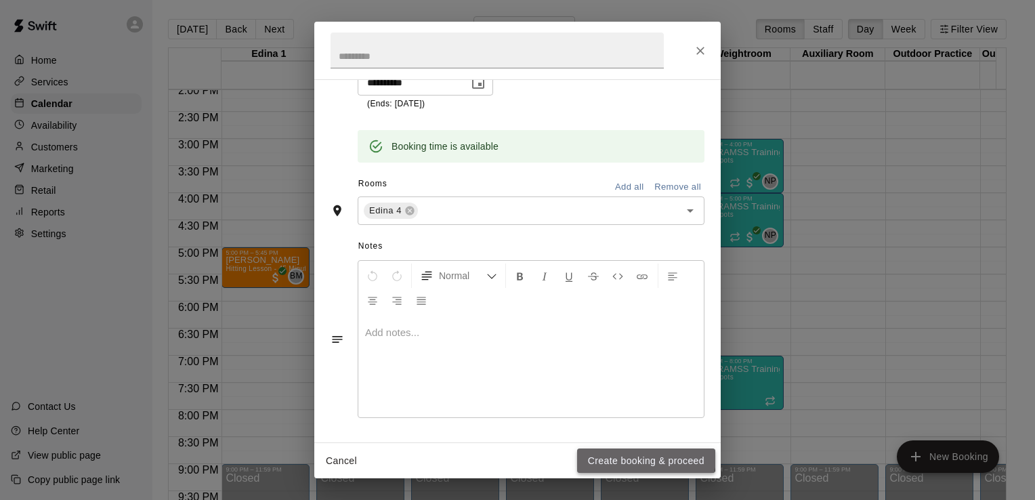
click at [629, 457] on button "Create booking & proceed" at bounding box center [646, 461] width 138 height 25
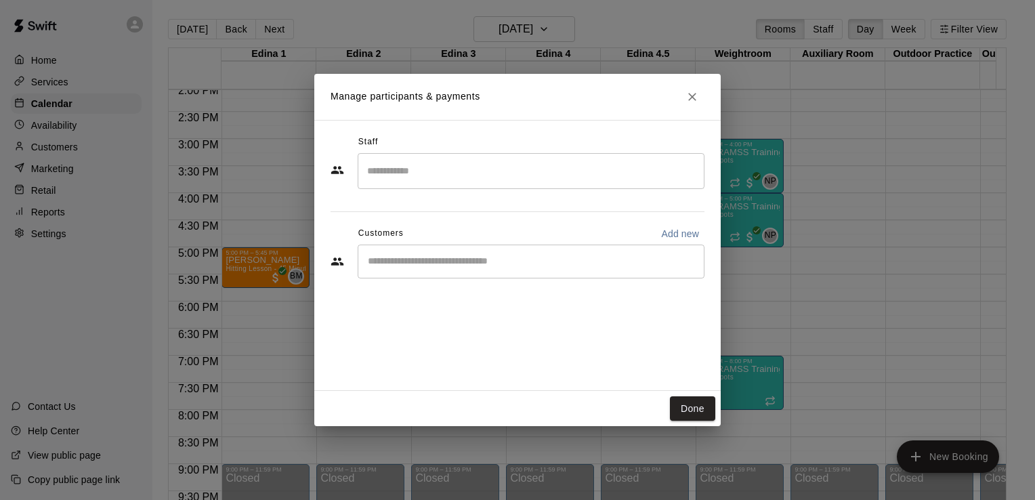
click at [626, 178] on input "Search staff" at bounding box center [531, 171] width 335 height 24
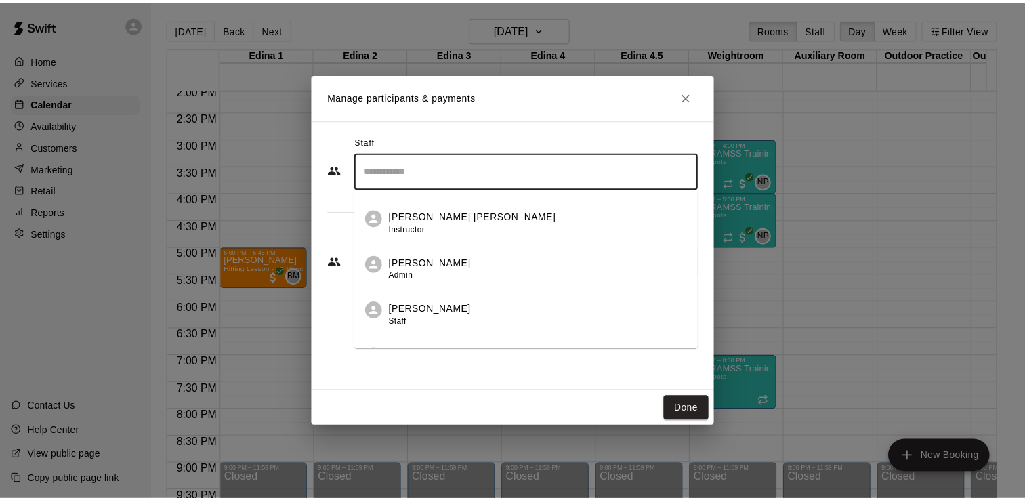
scroll to position [392, 0]
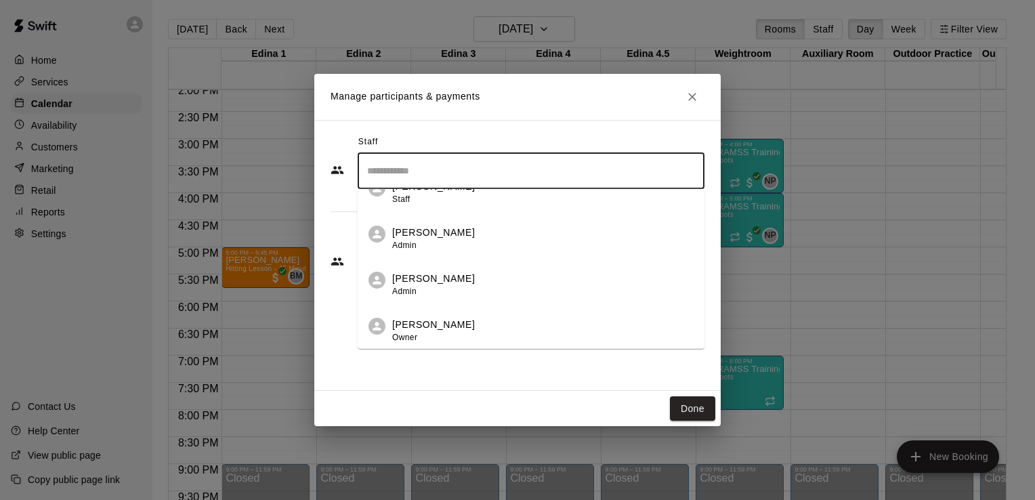
click at [501, 286] on div "[PERSON_NAME] Admin" at bounding box center [543, 285] width 302 height 26
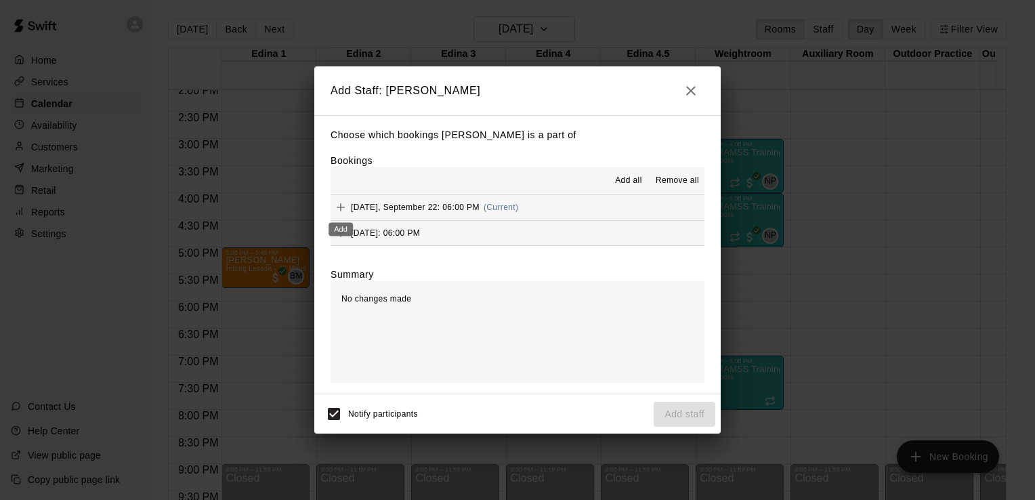
click at [339, 211] on icon "Add" at bounding box center [341, 208] width 14 height 14
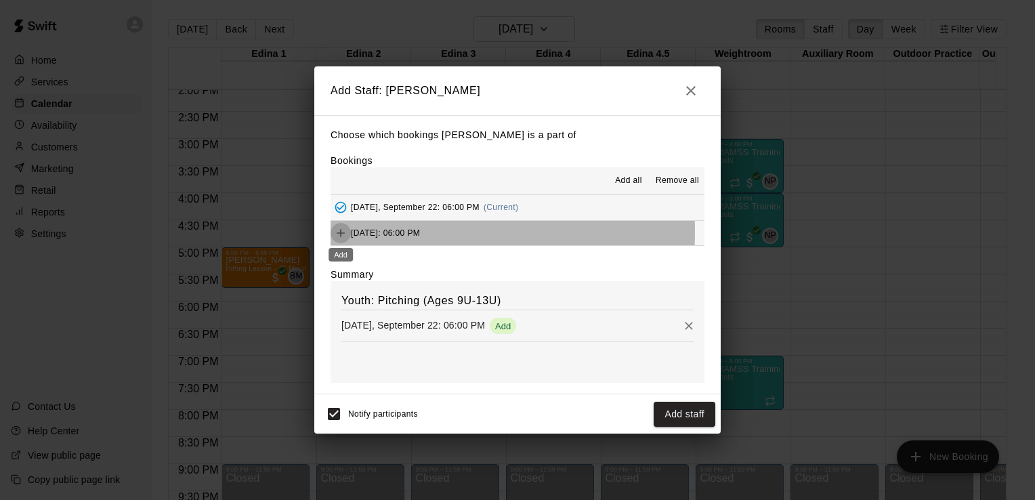
click at [339, 232] on icon "Add" at bounding box center [341, 233] width 14 height 14
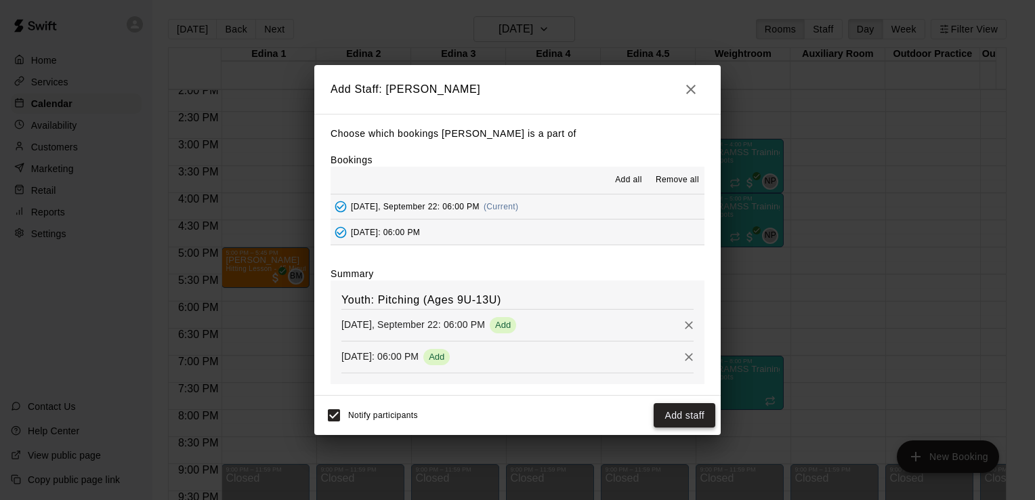
click at [680, 416] on button "Add staff" at bounding box center [685, 415] width 62 height 25
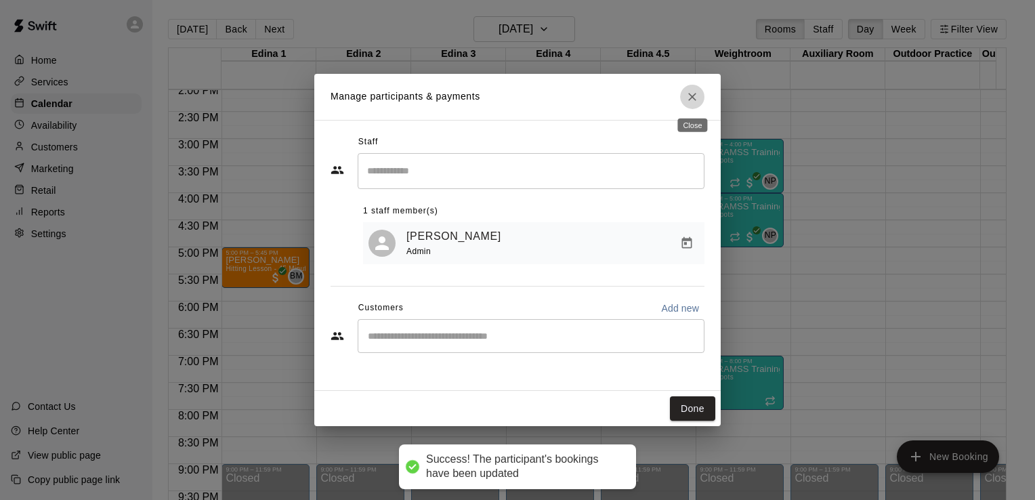
click at [691, 98] on icon "Close" at bounding box center [692, 97] width 8 height 8
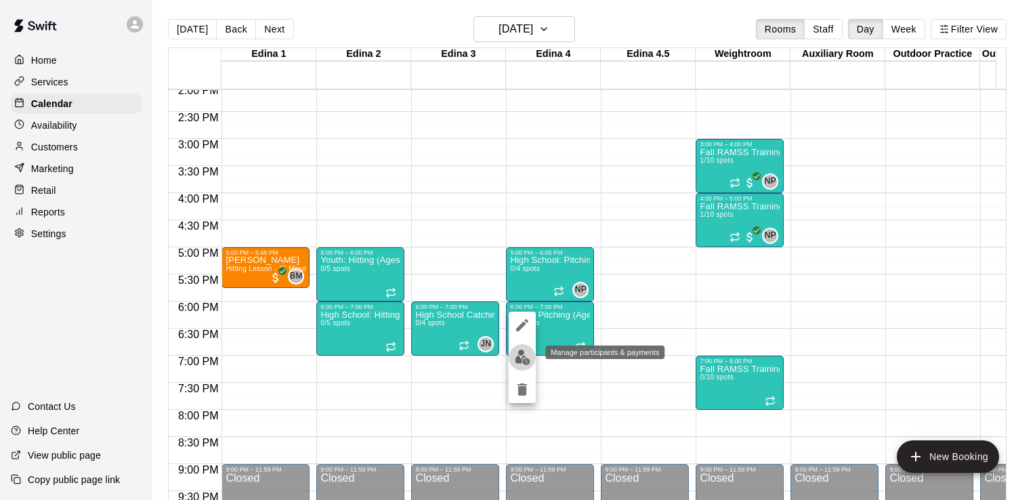
click at [518, 354] on img "edit" at bounding box center [523, 358] width 16 height 16
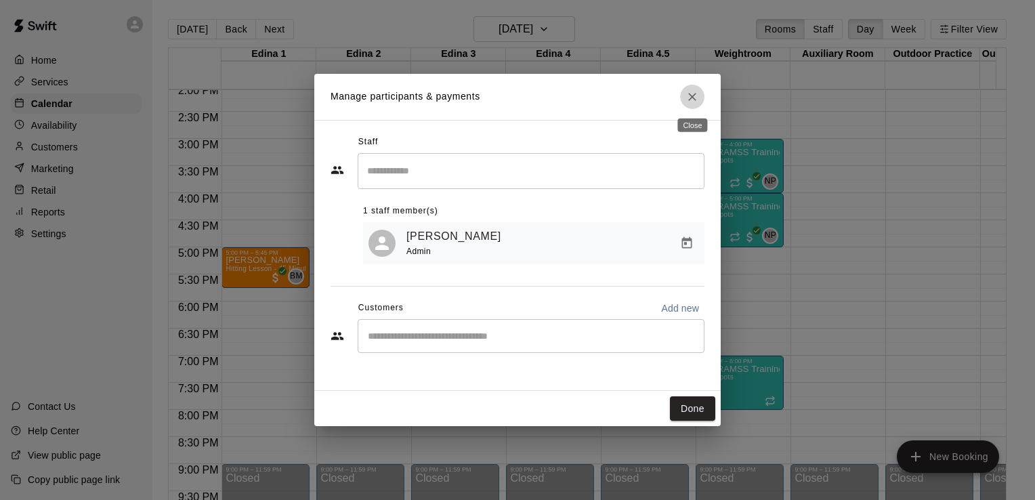
click at [693, 98] on icon "Close" at bounding box center [692, 97] width 8 height 8
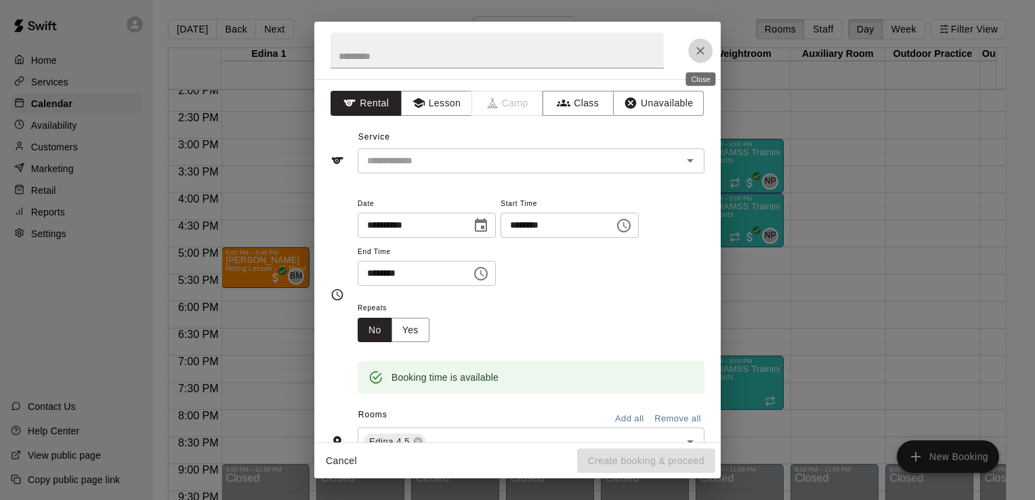
click at [705, 50] on icon "Close" at bounding box center [701, 51] width 14 height 14
